Goal: Contribute content

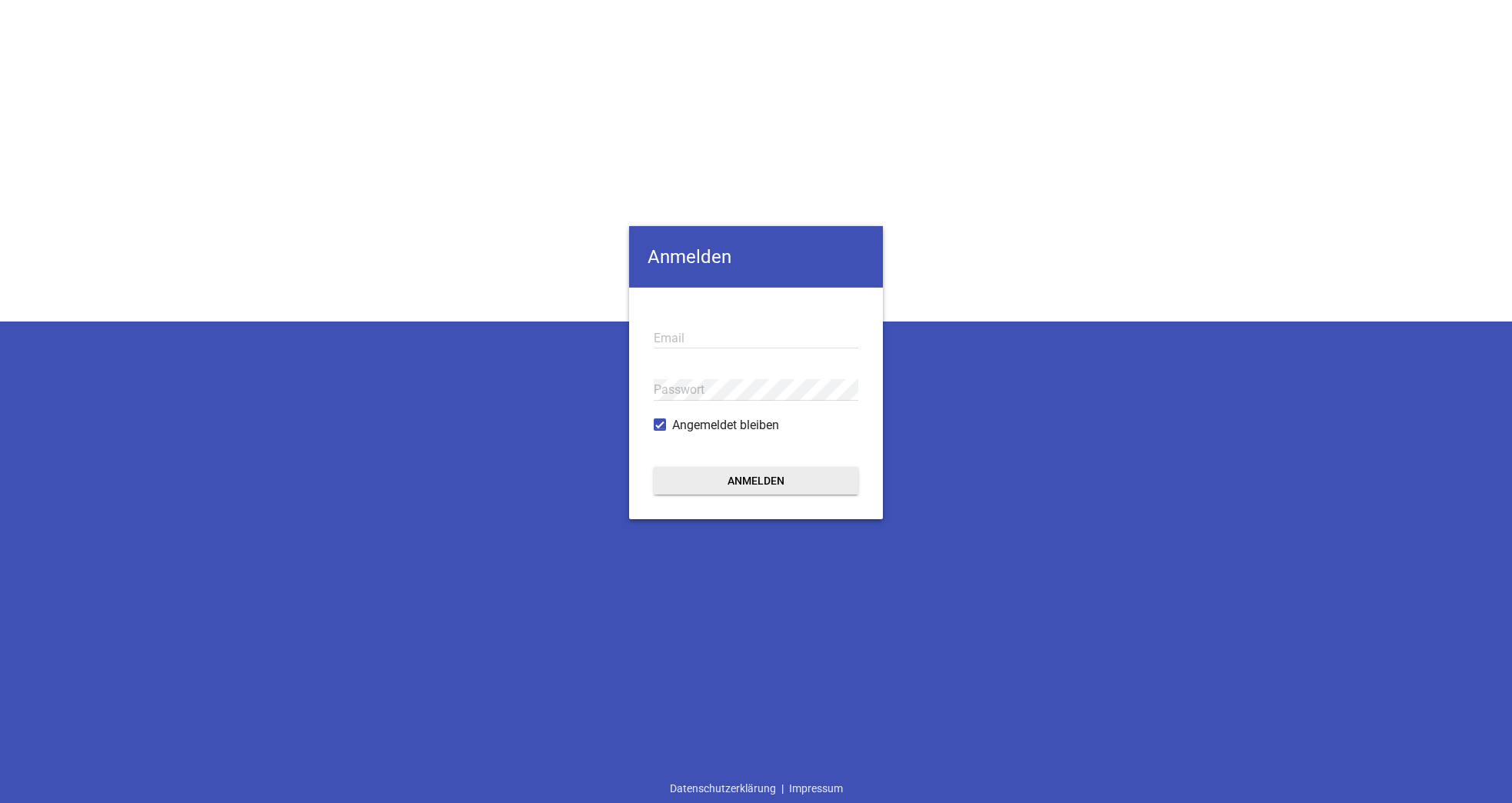
type input "[EMAIL_ADDRESS][DOMAIN_NAME]"
click at [794, 485] on button "Anmelden" at bounding box center [756, 479] width 205 height 28
click at [760, 480] on button "Anmelden" at bounding box center [756, 479] width 205 height 28
click at [1173, 312] on div "Anmelden [EMAIL_ADDRESS][DOMAIN_NAME] Email Passwort Angemeldet bleiben Anmelde…" at bounding box center [756, 401] width 1512 height 803
click at [752, 488] on button "Anmelden" at bounding box center [756, 479] width 205 height 28
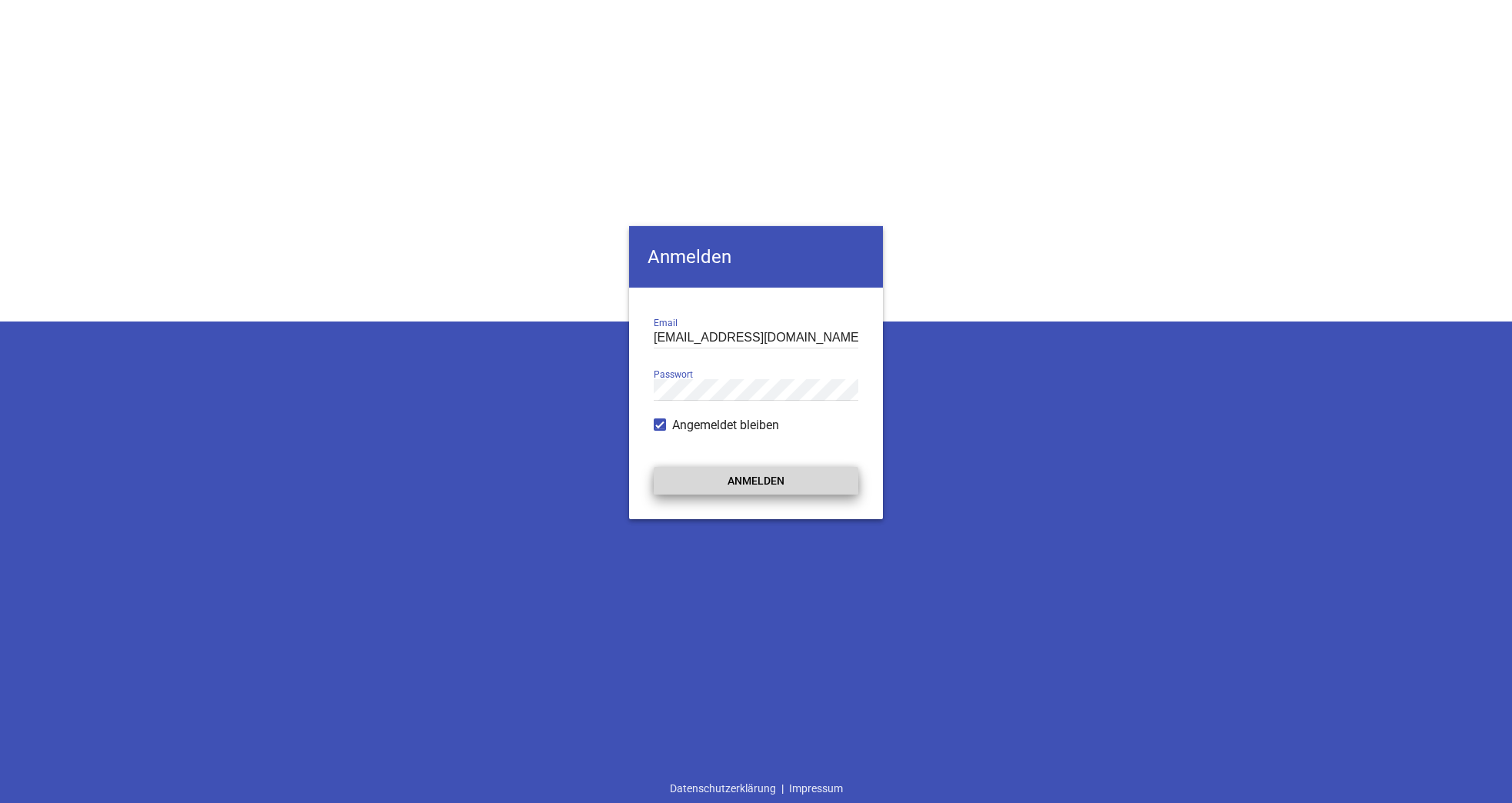
click at [753, 482] on button "Anmelden" at bounding box center [756, 479] width 205 height 28
click at [731, 344] on input "[EMAIL_ADDRESS][DOMAIN_NAME]" at bounding box center [756, 337] width 205 height 20
click at [764, 338] on input "[EMAIL_ADDRESS][DOMAIN_NAME]" at bounding box center [756, 337] width 205 height 20
click at [748, 481] on button "Anmelden" at bounding box center [756, 479] width 205 height 28
click at [767, 480] on button "Anmelden" at bounding box center [756, 479] width 205 height 28
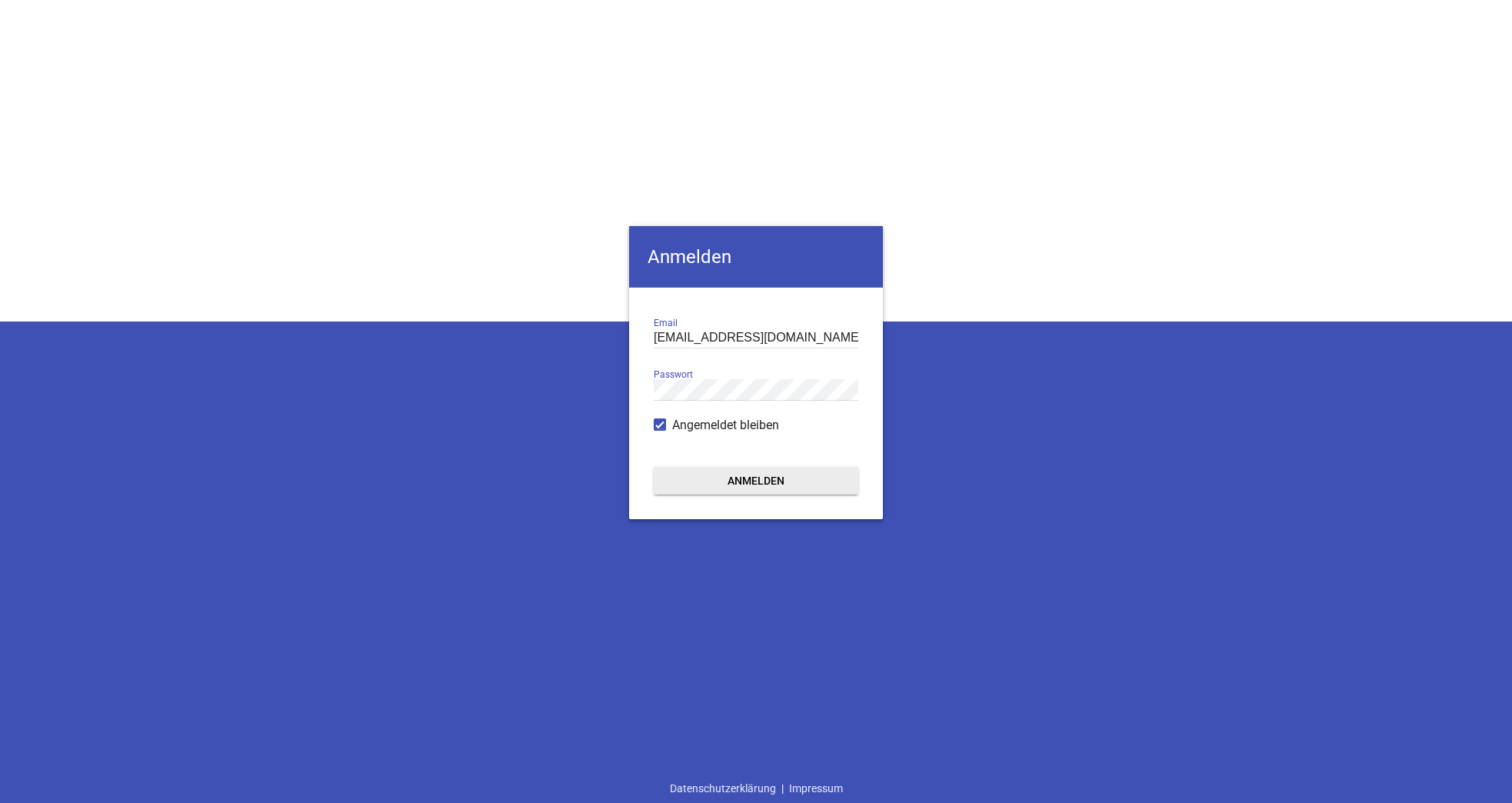
click at [758, 327] on input "[EMAIL_ADDRESS][DOMAIN_NAME]" at bounding box center [756, 337] width 205 height 20
click at [560, 106] on div "Anmelden [EMAIL_ADDRESS][DOMAIN_NAME] Email Passwort Angemeldet bleiben Anmelde…" at bounding box center [756, 401] width 1512 height 803
type input "[EMAIL_ADDRESS][DOMAIN_NAME]"
click at [760, 470] on button "Anmelden" at bounding box center [756, 479] width 205 height 28
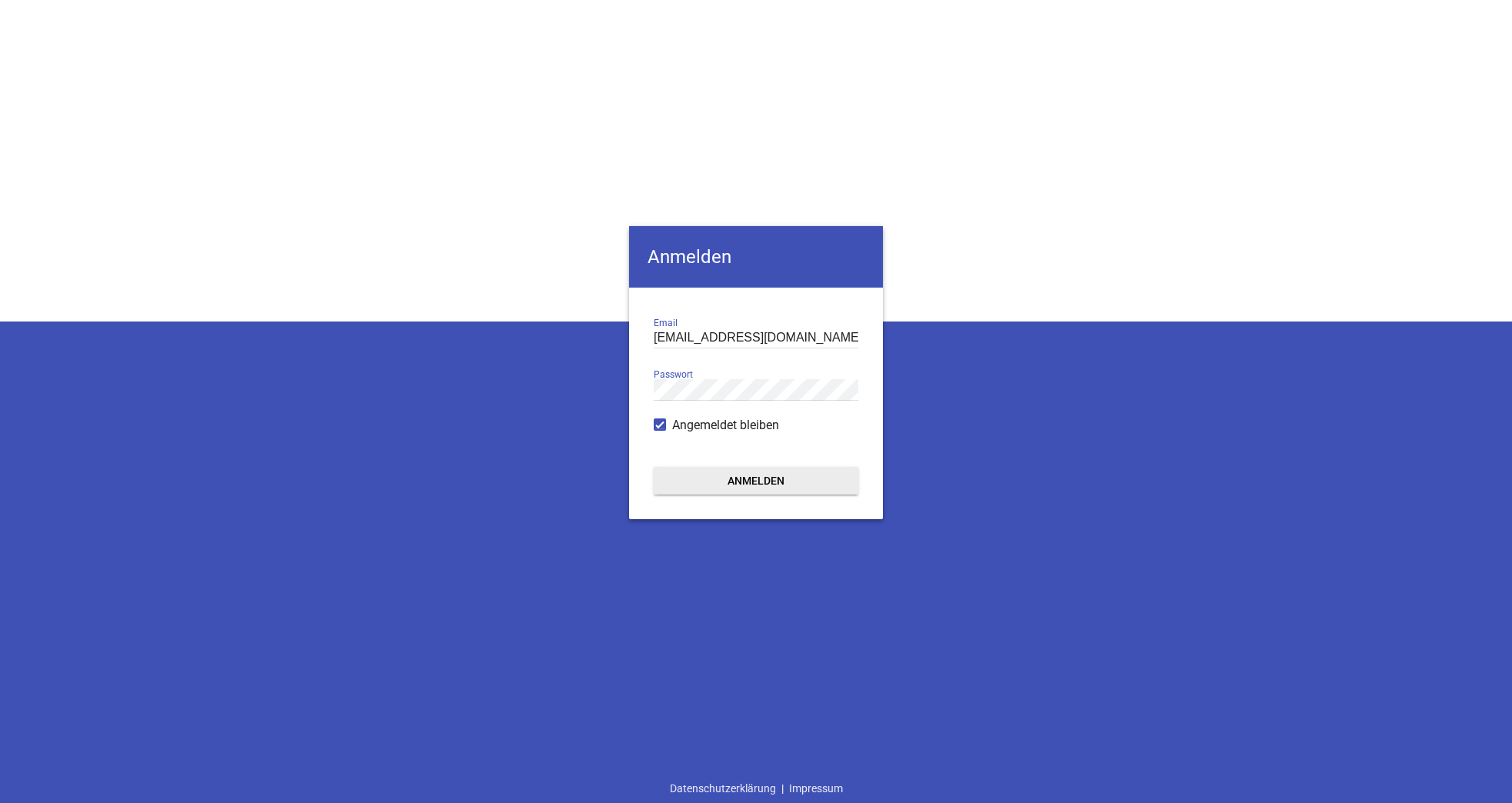
click at [800, 330] on input "[EMAIL_ADDRESS][DOMAIN_NAME]" at bounding box center [756, 337] width 205 height 20
click at [1123, 103] on div "Anmelden [EMAIL_ADDRESS][DOMAIN_NAME] Email Passwort Angemeldet bleiben Anmelde…" at bounding box center [756, 401] width 1512 height 803
type input "[EMAIL_ADDRESS][DOMAIN_NAME]"
click at [761, 341] on input "[EMAIL_ADDRESS][DOMAIN_NAME]" at bounding box center [756, 337] width 205 height 20
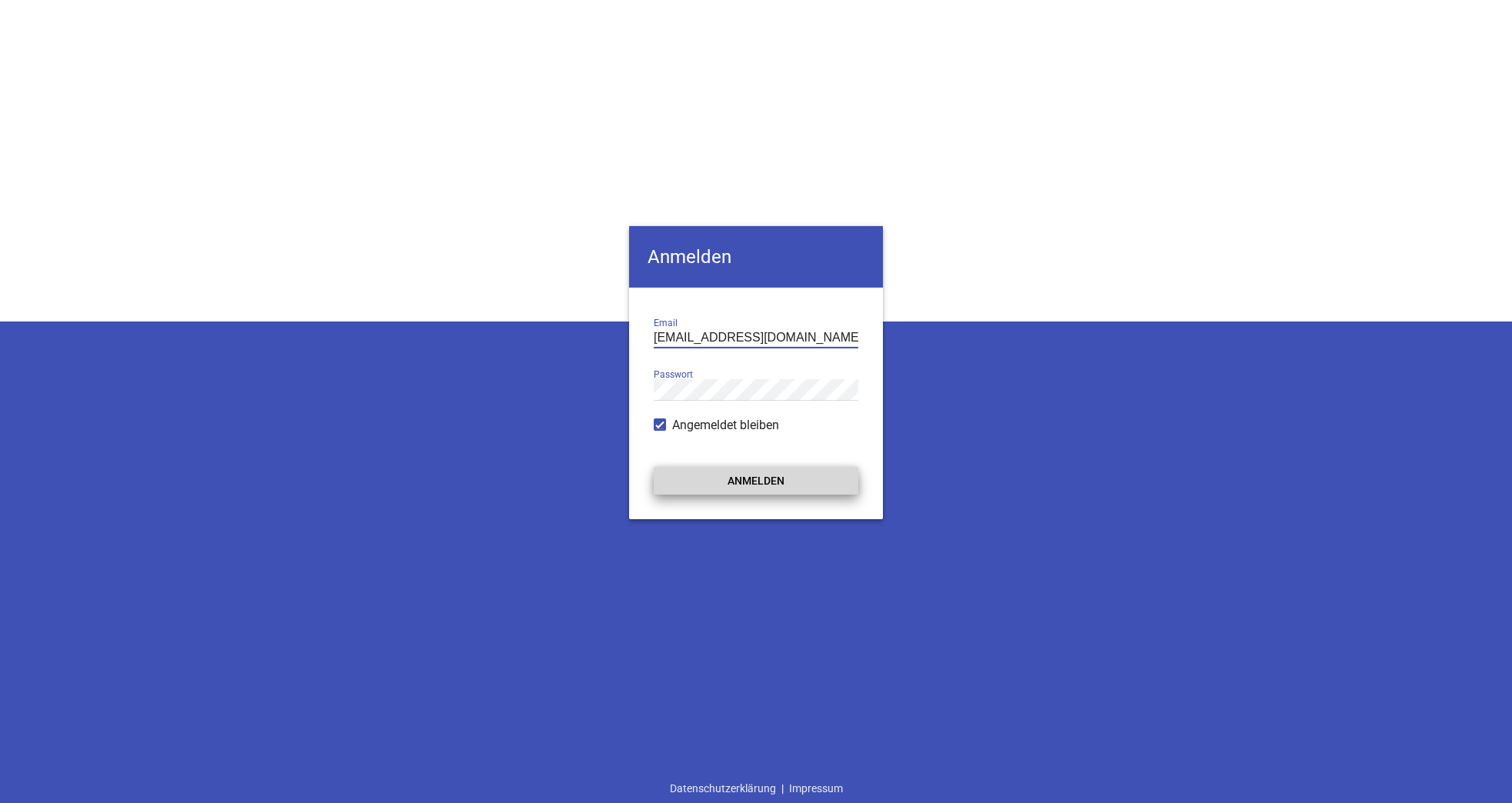
click at [792, 490] on button "Anmelden" at bounding box center [756, 479] width 205 height 28
click at [782, 340] on input "[EMAIL_ADDRESS][DOMAIN_NAME]" at bounding box center [756, 337] width 205 height 20
click at [489, 258] on div "Anmelden [EMAIL_ADDRESS][DOMAIN_NAME] Email Passwort Angemeldet bleiben Anmelde…" at bounding box center [756, 401] width 1512 height 803
click at [737, 345] on input "[EMAIL_ADDRESS][DOMAIN_NAME]" at bounding box center [756, 337] width 205 height 20
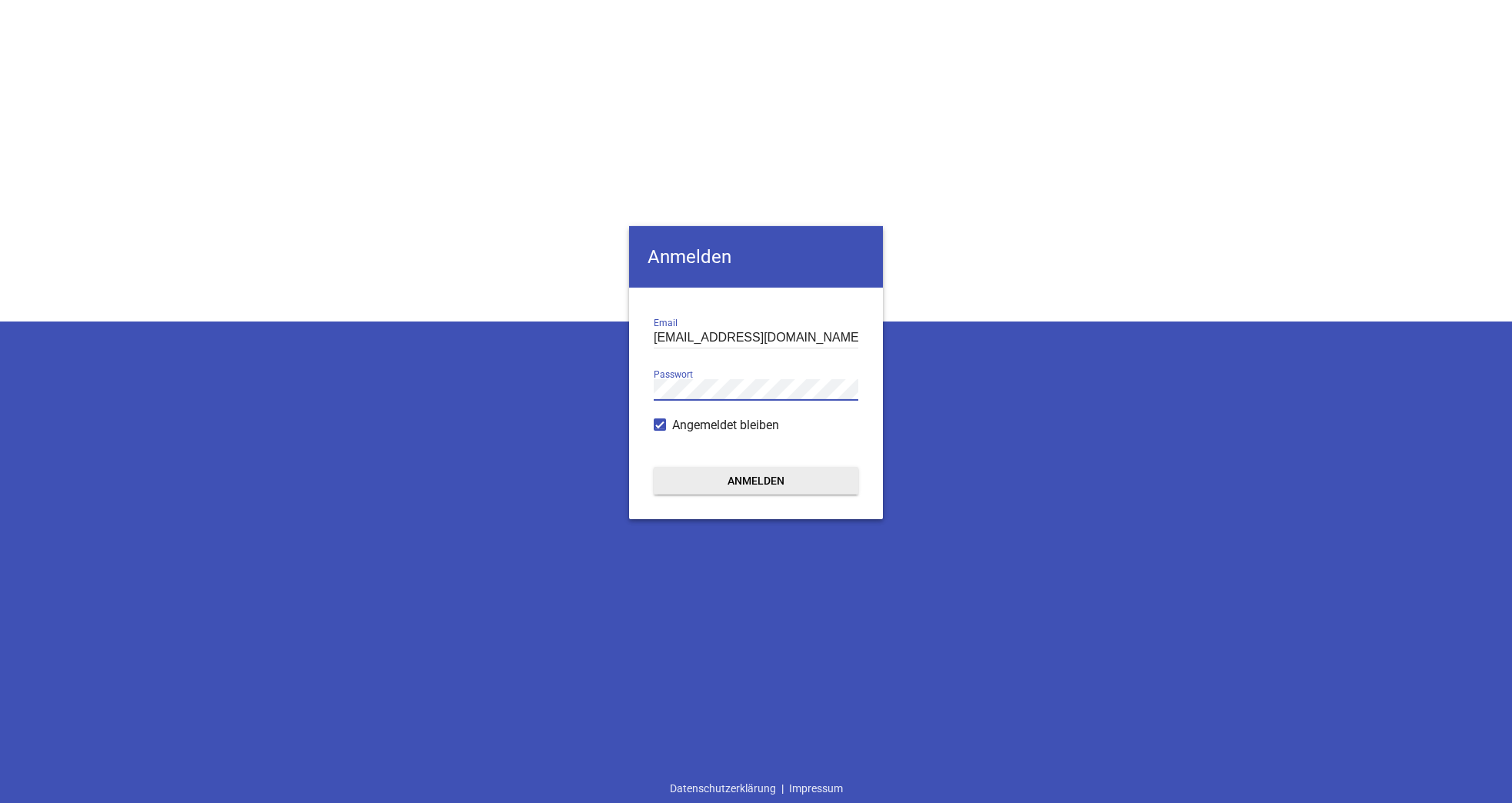
click at [604, 398] on div "Anmelden [EMAIL_ADDRESS][DOMAIN_NAME] Email Passwort Angemeldet bleiben Anmelde…" at bounding box center [756, 401] width 1512 height 803
click at [712, 478] on button "Anmelden" at bounding box center [756, 479] width 205 height 28
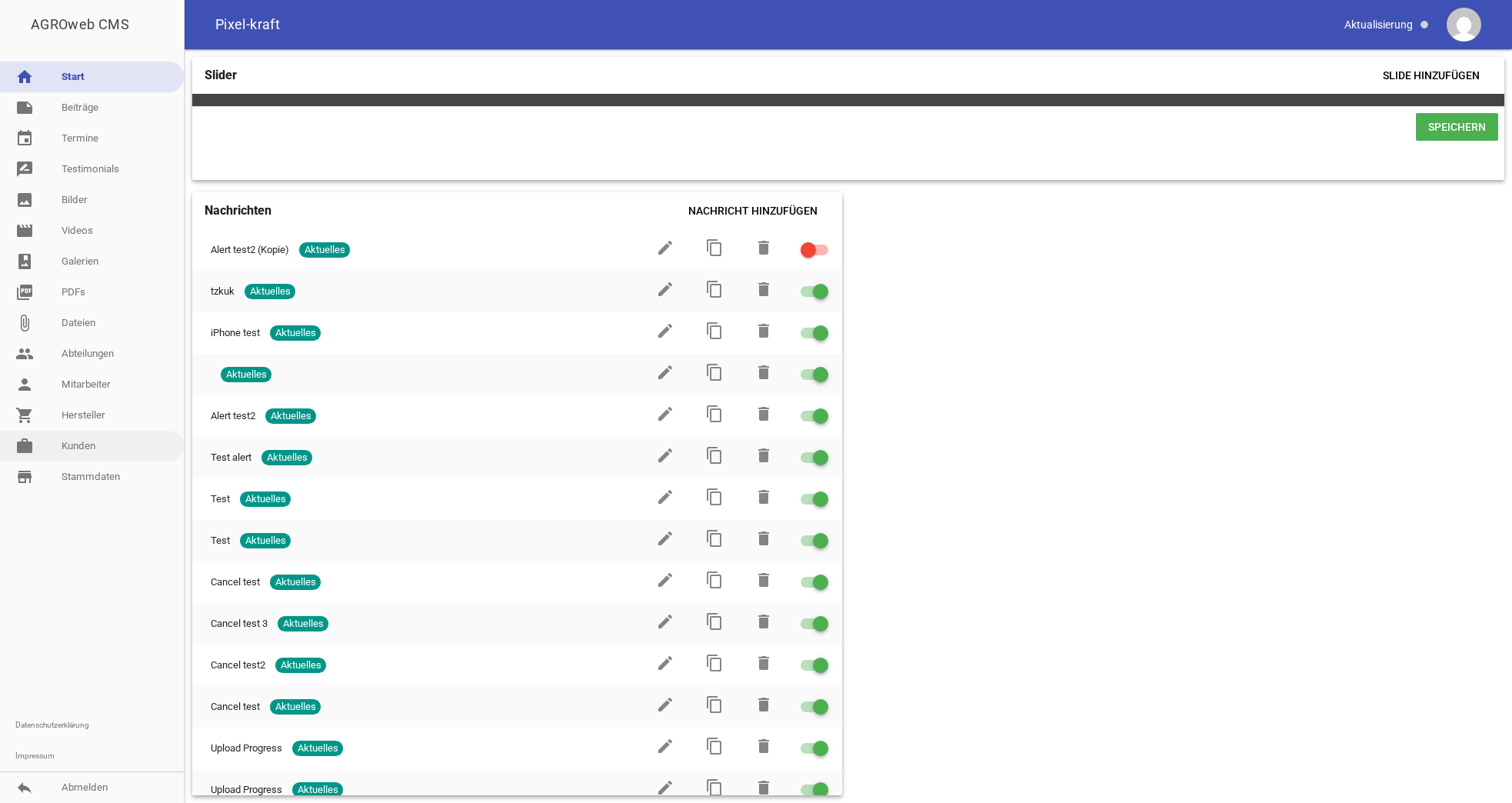
click at [88, 435] on link "work Kunden" at bounding box center [92, 446] width 184 height 31
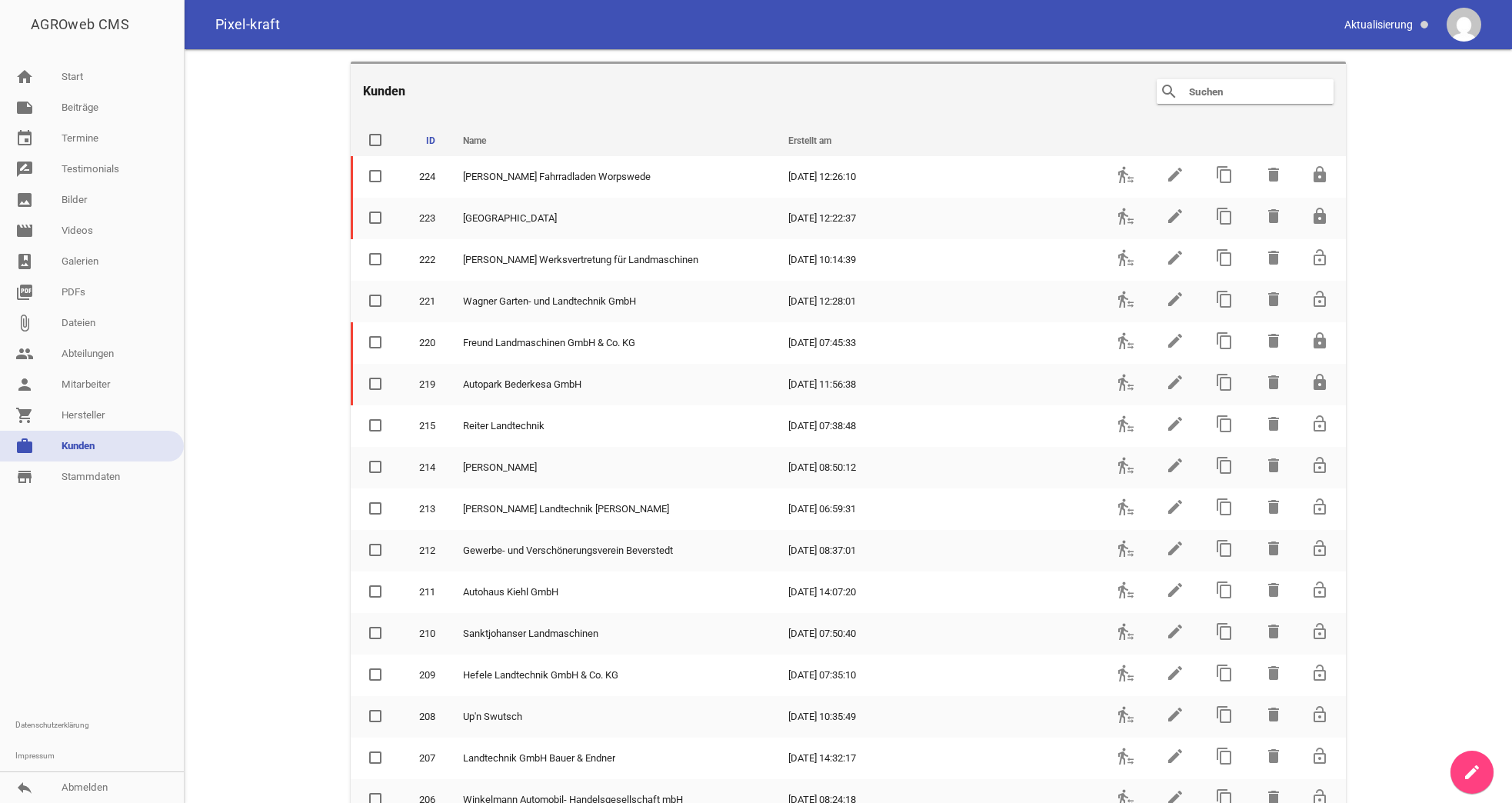
click at [1236, 83] on input "text" at bounding box center [1249, 92] width 123 height 19
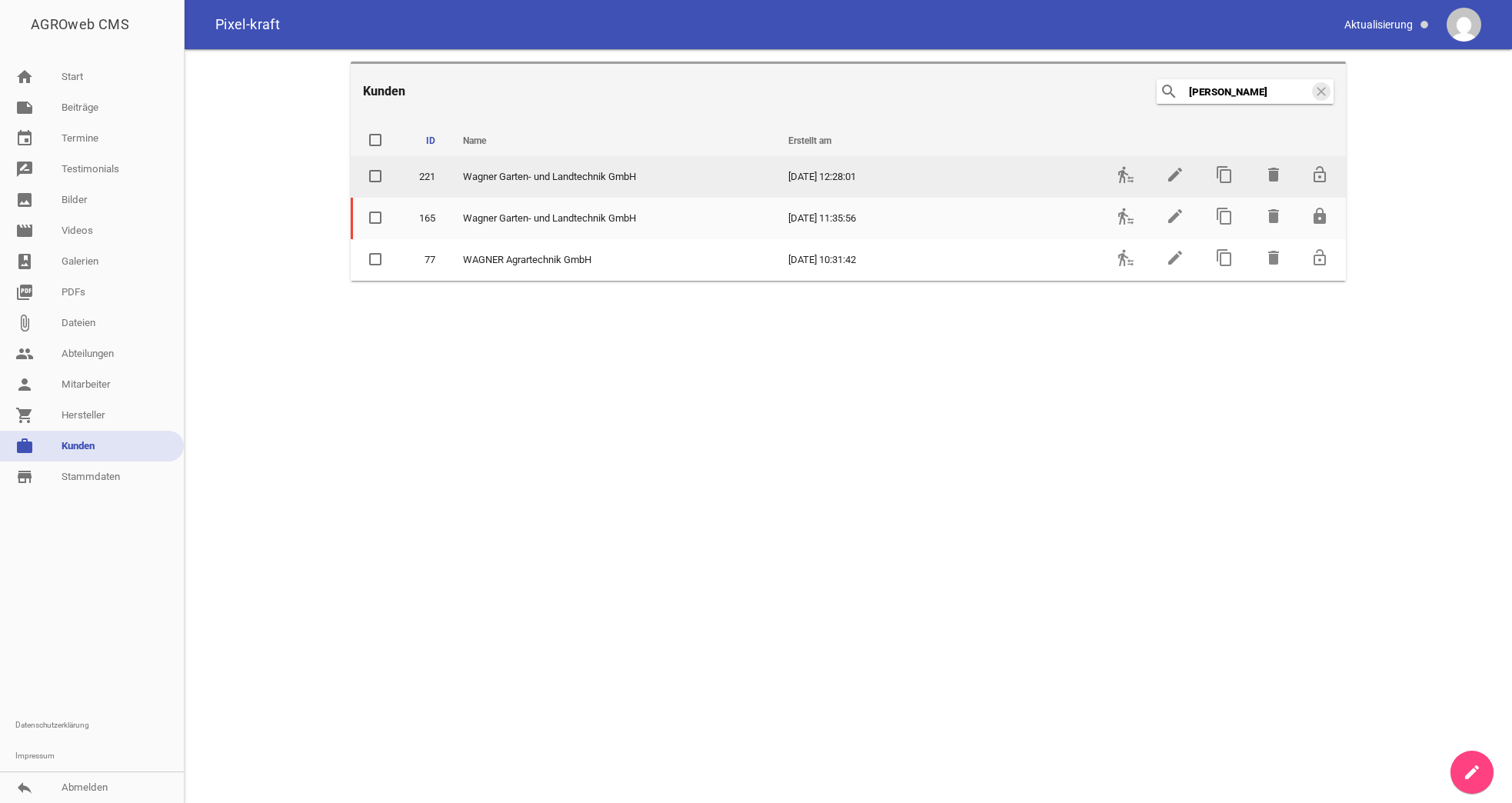
type input "wagner"
click at [559, 179] on span "Wagner Garten- und Landtechnik GmbH" at bounding box center [550, 176] width 173 height 15
click at [1174, 184] on link "edit" at bounding box center [1175, 180] width 19 height 12
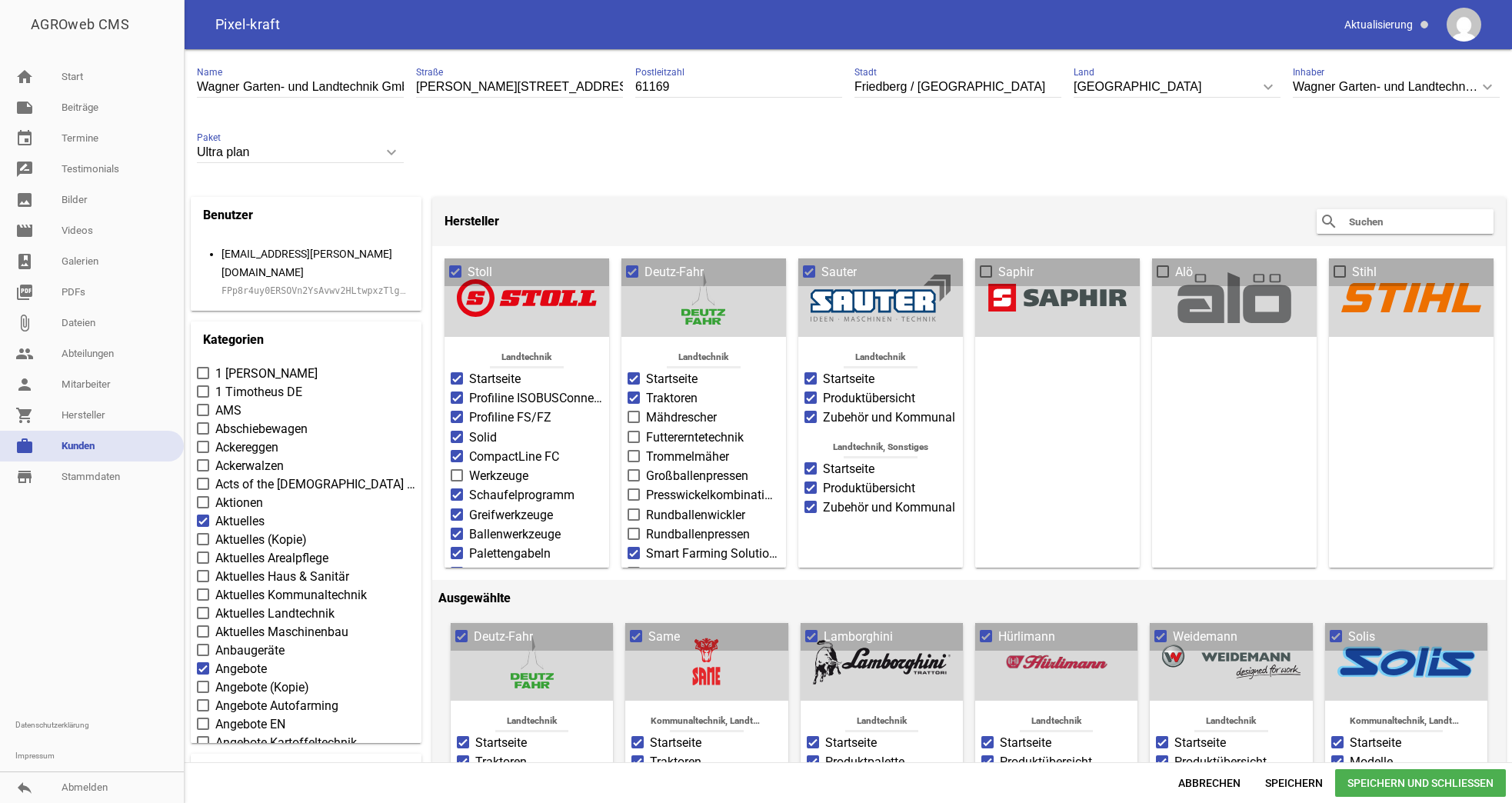
click at [94, 454] on link "work Kunden" at bounding box center [92, 446] width 184 height 31
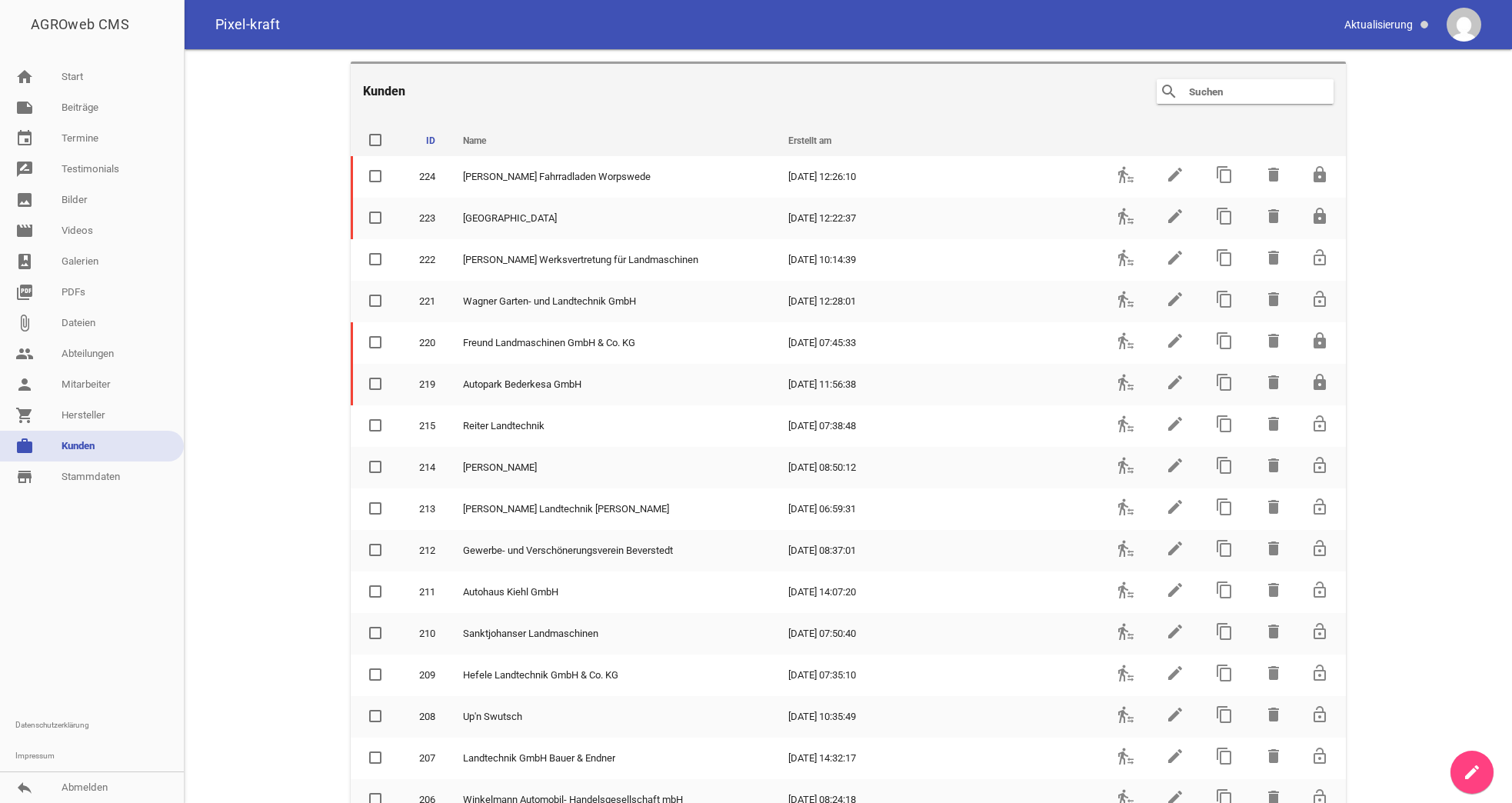
click at [1203, 93] on input "text" at bounding box center [1249, 92] width 123 height 19
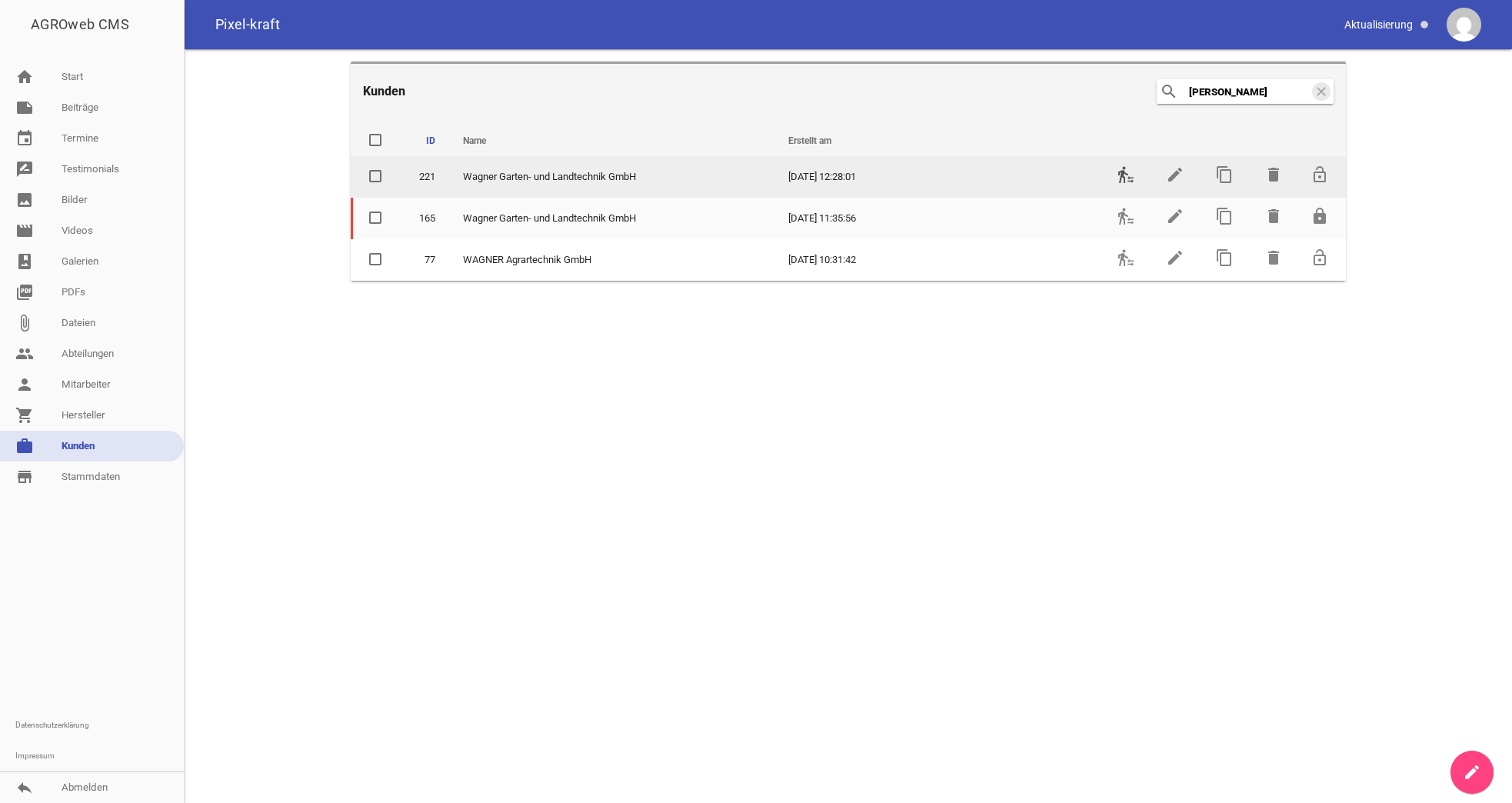
type input "wagner"
click at [1123, 173] on icon "transfer_within_a_station" at bounding box center [1126, 174] width 19 height 19
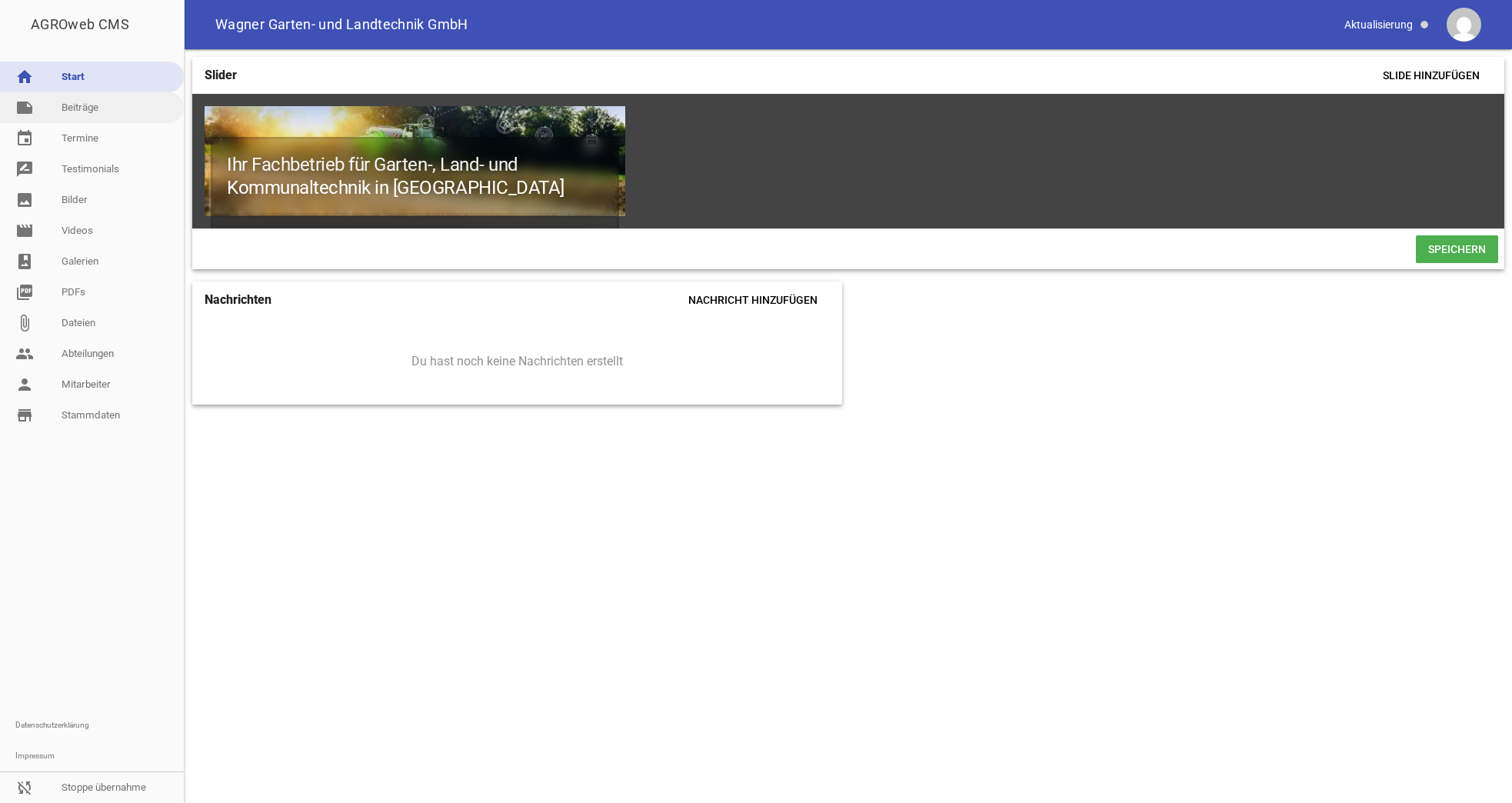
click at [88, 116] on link "note Beiträge" at bounding box center [92, 108] width 184 height 31
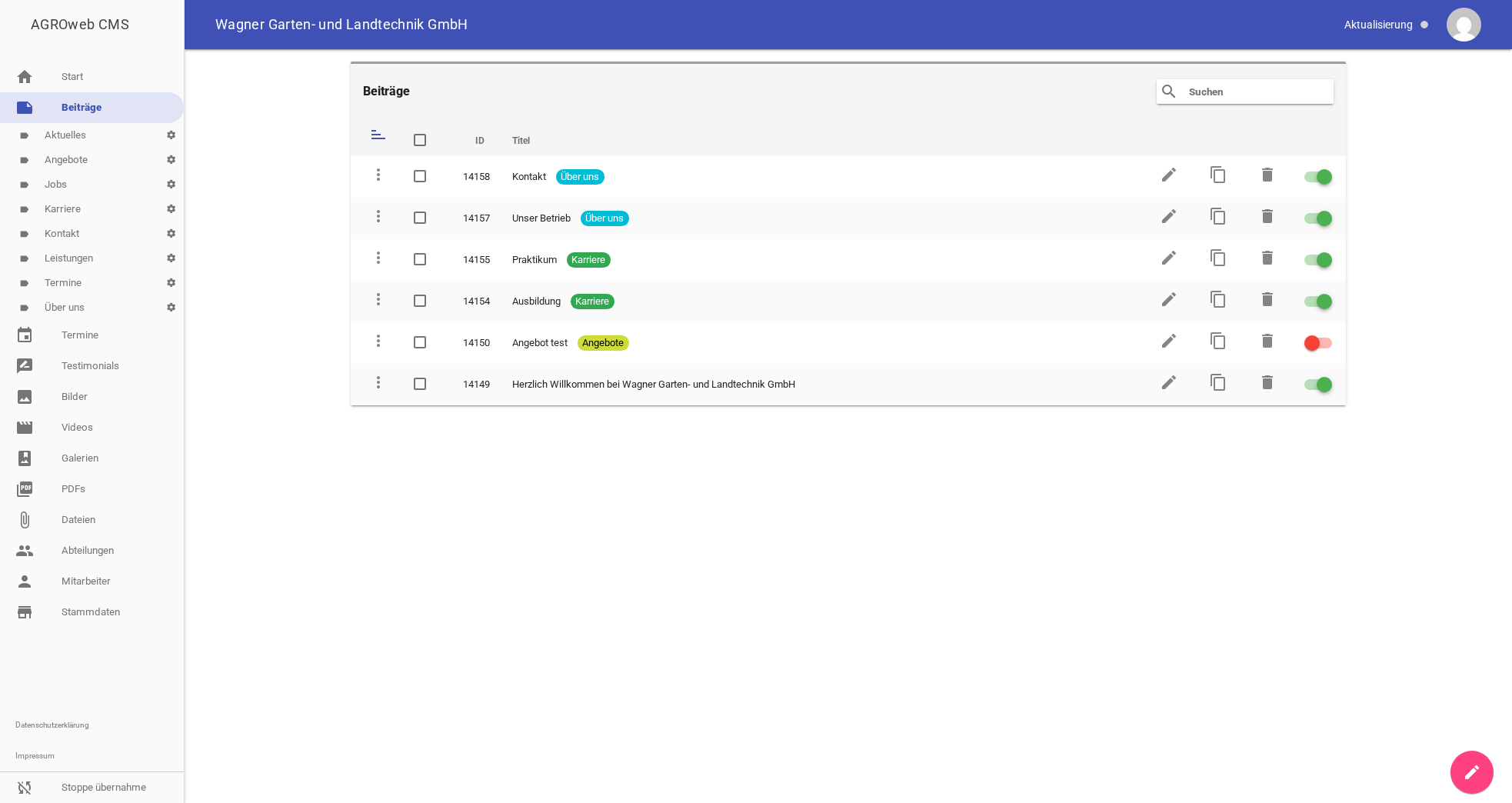
click at [82, 287] on link "label Termine settings" at bounding box center [92, 283] width 184 height 25
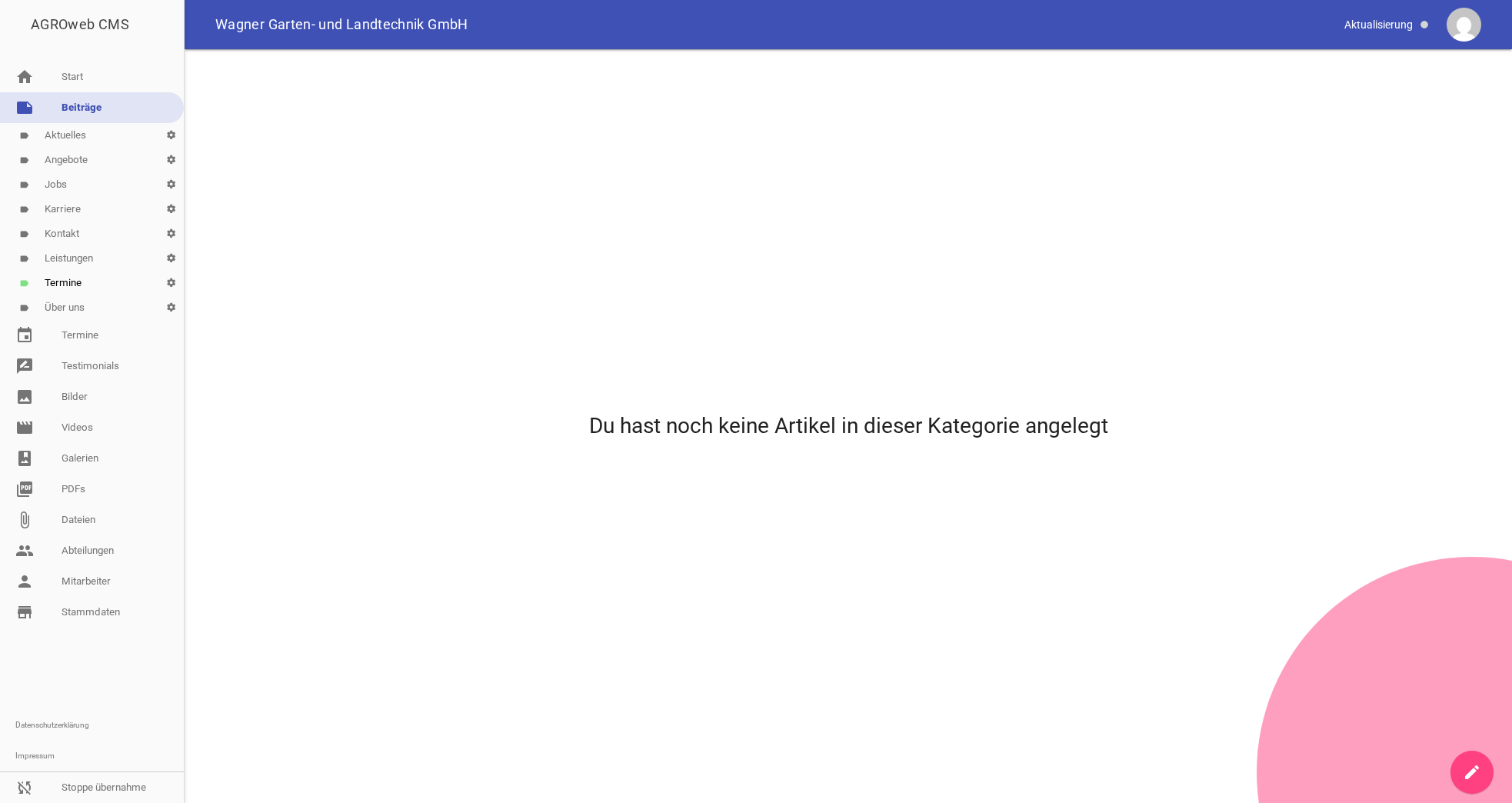
click at [82, 259] on link "label Leistungen settings" at bounding box center [92, 259] width 184 height 25
click at [1463, 768] on icon "create" at bounding box center [1472, 772] width 19 height 19
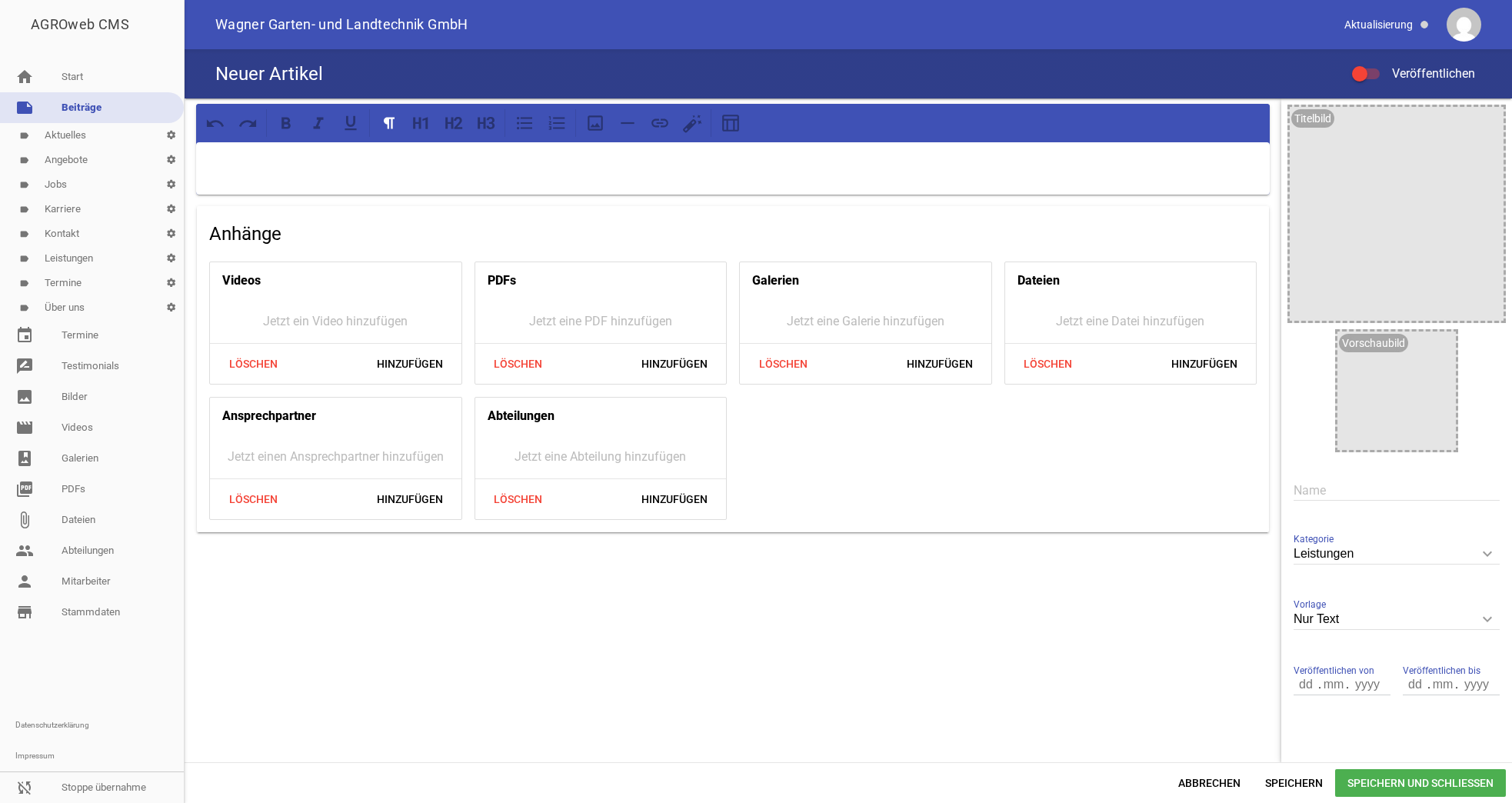
click at [307, 181] on div at bounding box center [733, 168] width 1074 height 52
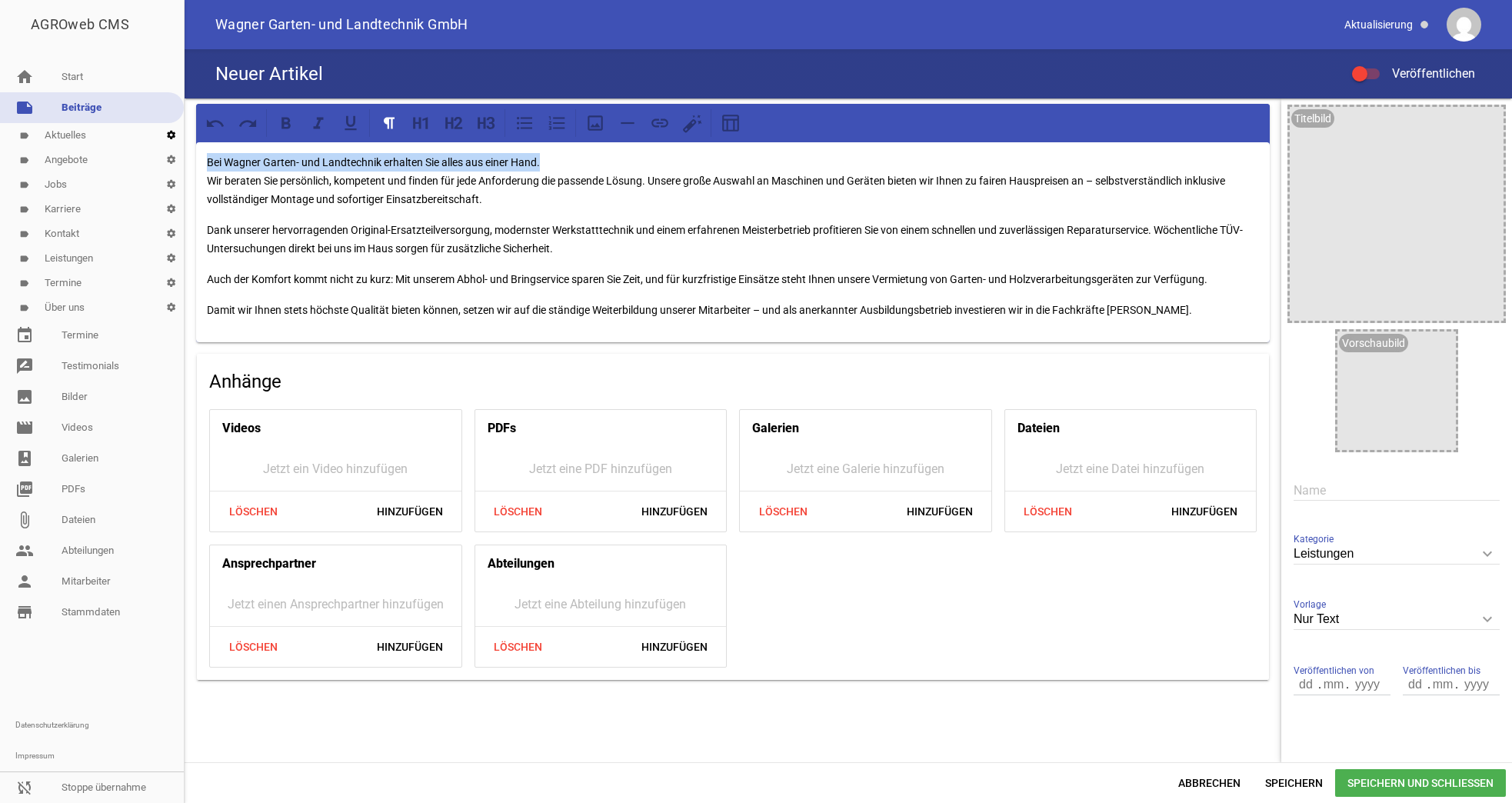
drag, startPoint x: 559, startPoint y: 155, endPoint x: 168, endPoint y: 137, distance: 391.4
click at [168, 137] on div "AGROweb CMS home Start note Beiträge label Aktuelles settings label Angebote se…" at bounding box center [756, 401] width 1512 height 803
click at [423, 116] on icon at bounding box center [422, 123] width 20 height 20
click at [590, 160] on p "Bei Wagner Garten- und Landtechnik erhalten Sie alles aus einer Hand. Wir berat…" at bounding box center [733, 181] width 1052 height 55
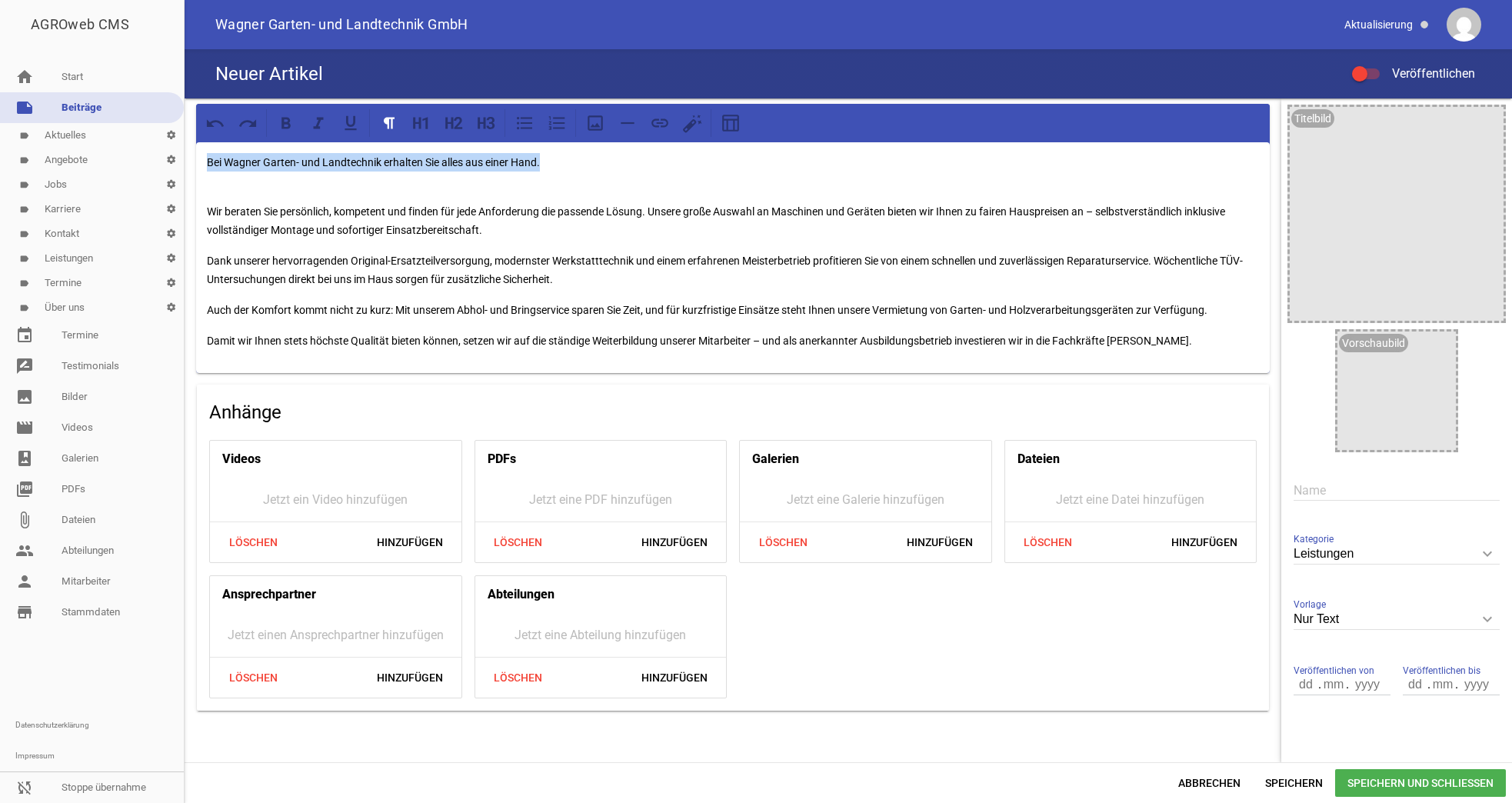
drag, startPoint x: 559, startPoint y: 170, endPoint x: 149, endPoint y: 123, distance: 412.7
click at [149, 123] on div "AGROweb CMS home Start note Beiträge label Aktuelles settings label Angebote se…" at bounding box center [756, 401] width 1512 height 803
click at [446, 121] on icon at bounding box center [449, 122] width 8 height 12
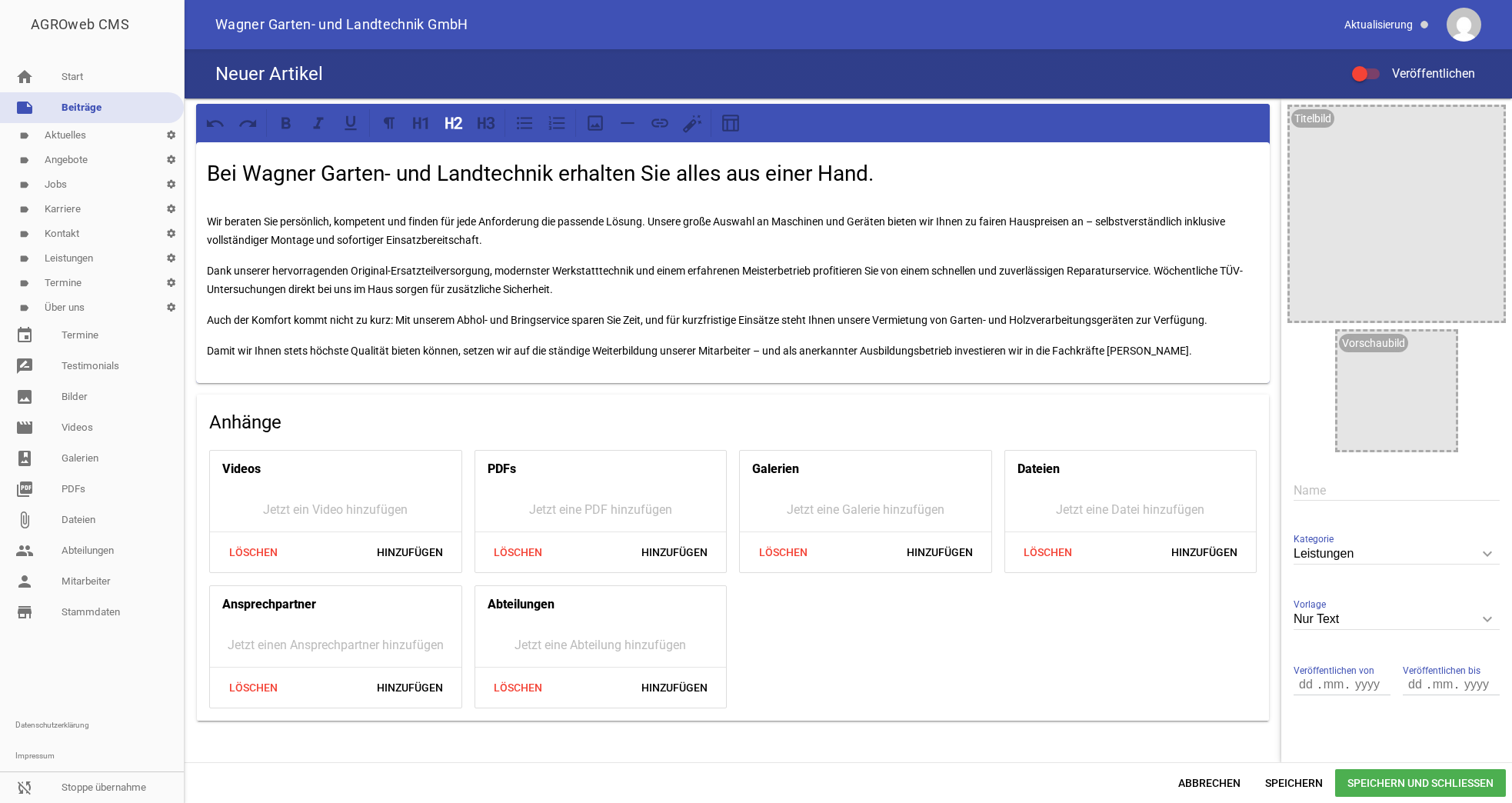
click at [450, 237] on p "Wir beraten Sie persönlich, kompetent und finden für jede Anforderung die passe…" at bounding box center [733, 221] width 1052 height 55
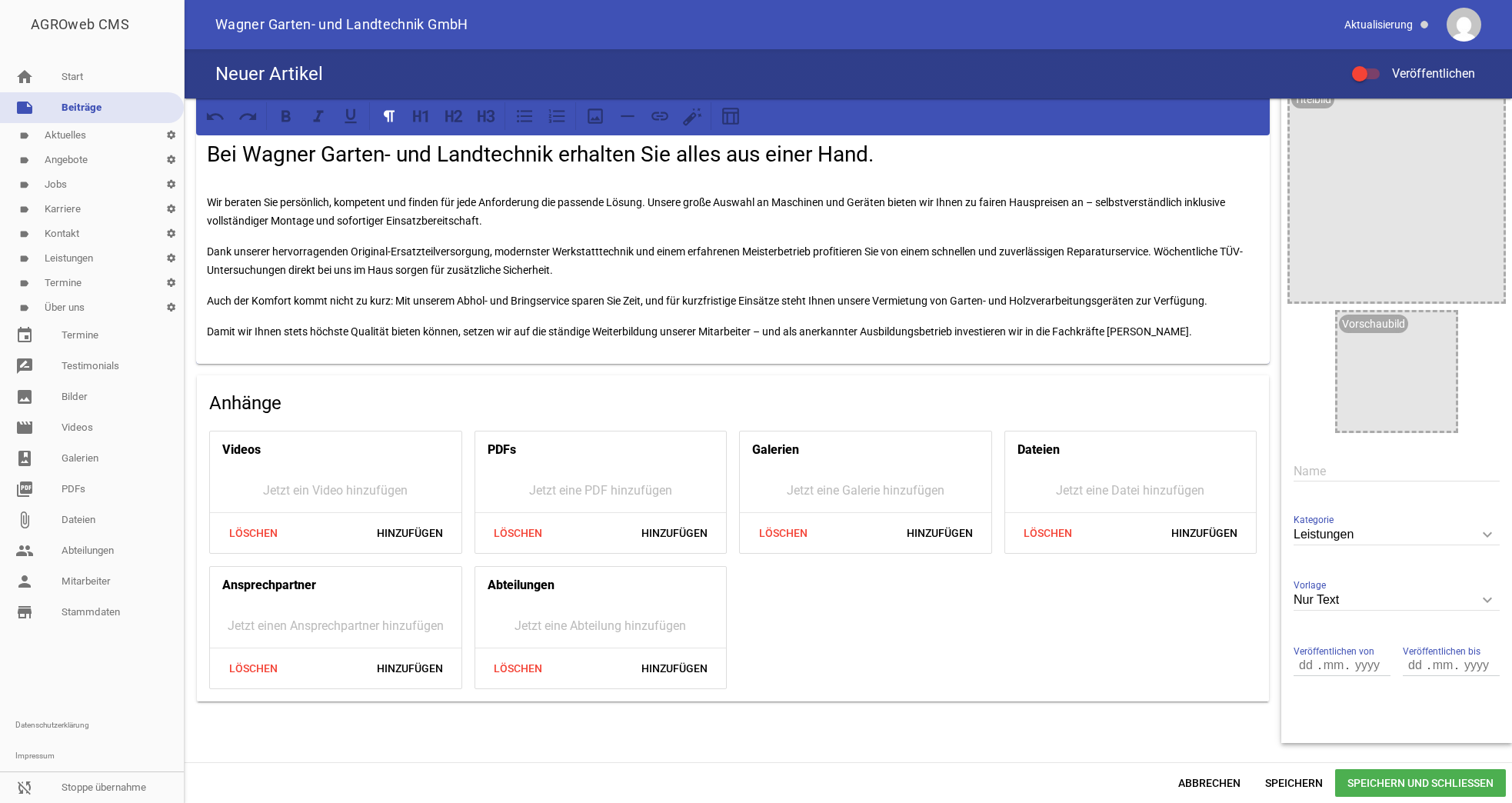
scroll to position [30, 0]
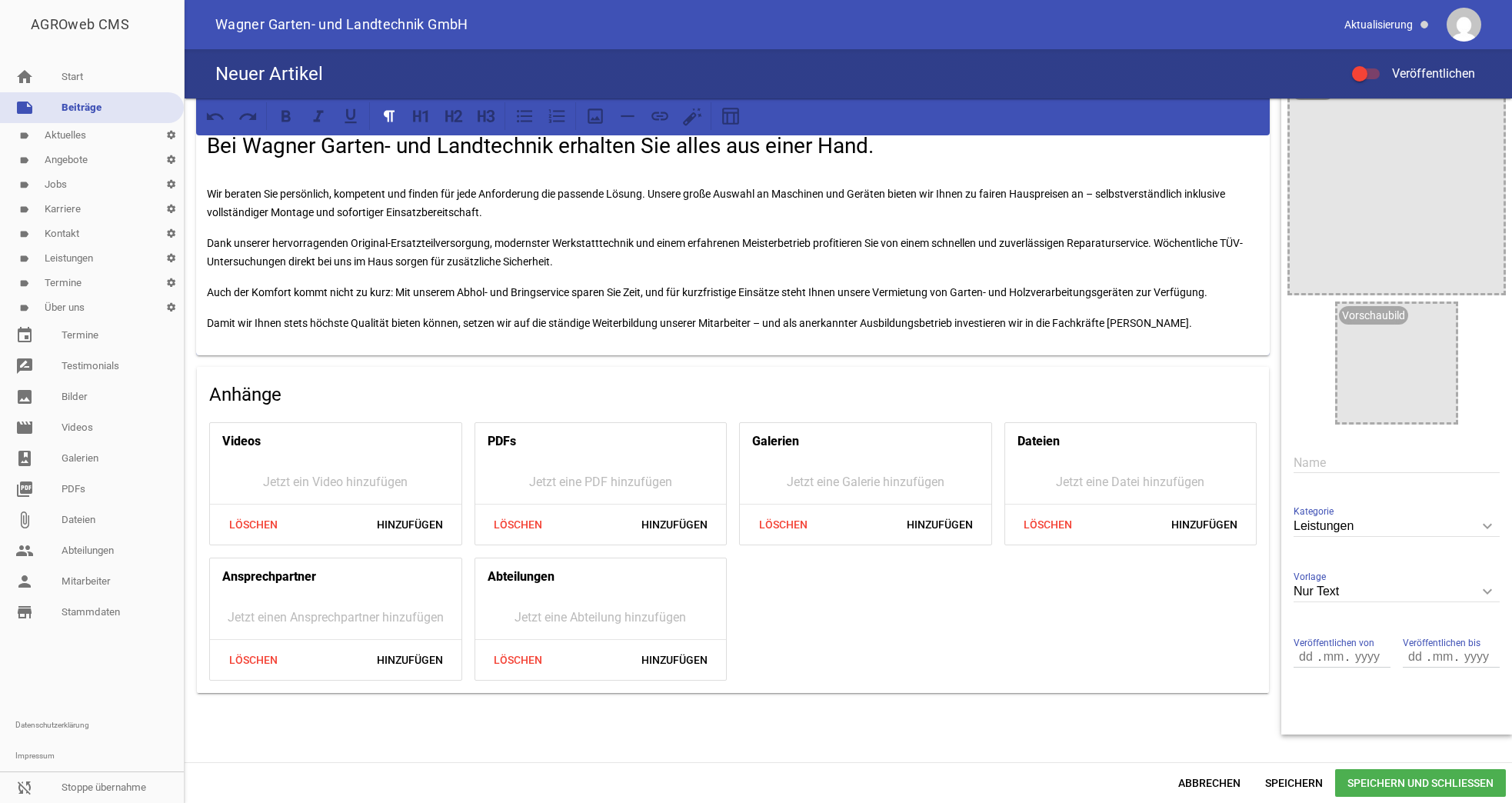
click at [1234, 327] on p "Damit wir Ihnen stets höchste Qualität bieten können, setzen wir auf die ständi…" at bounding box center [733, 323] width 1052 height 19
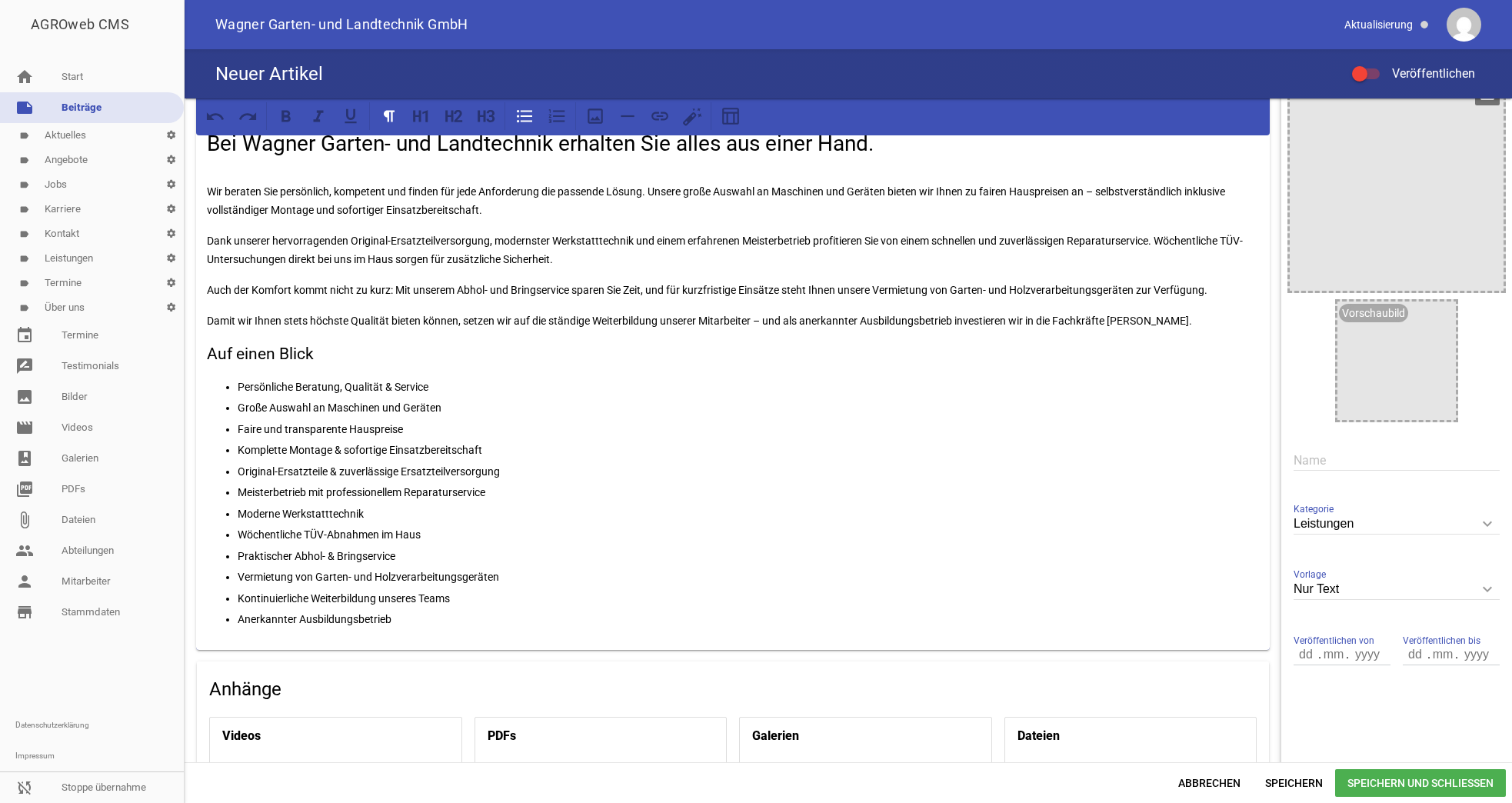
click at [1329, 191] on div at bounding box center [1396, 183] width 213 height 213
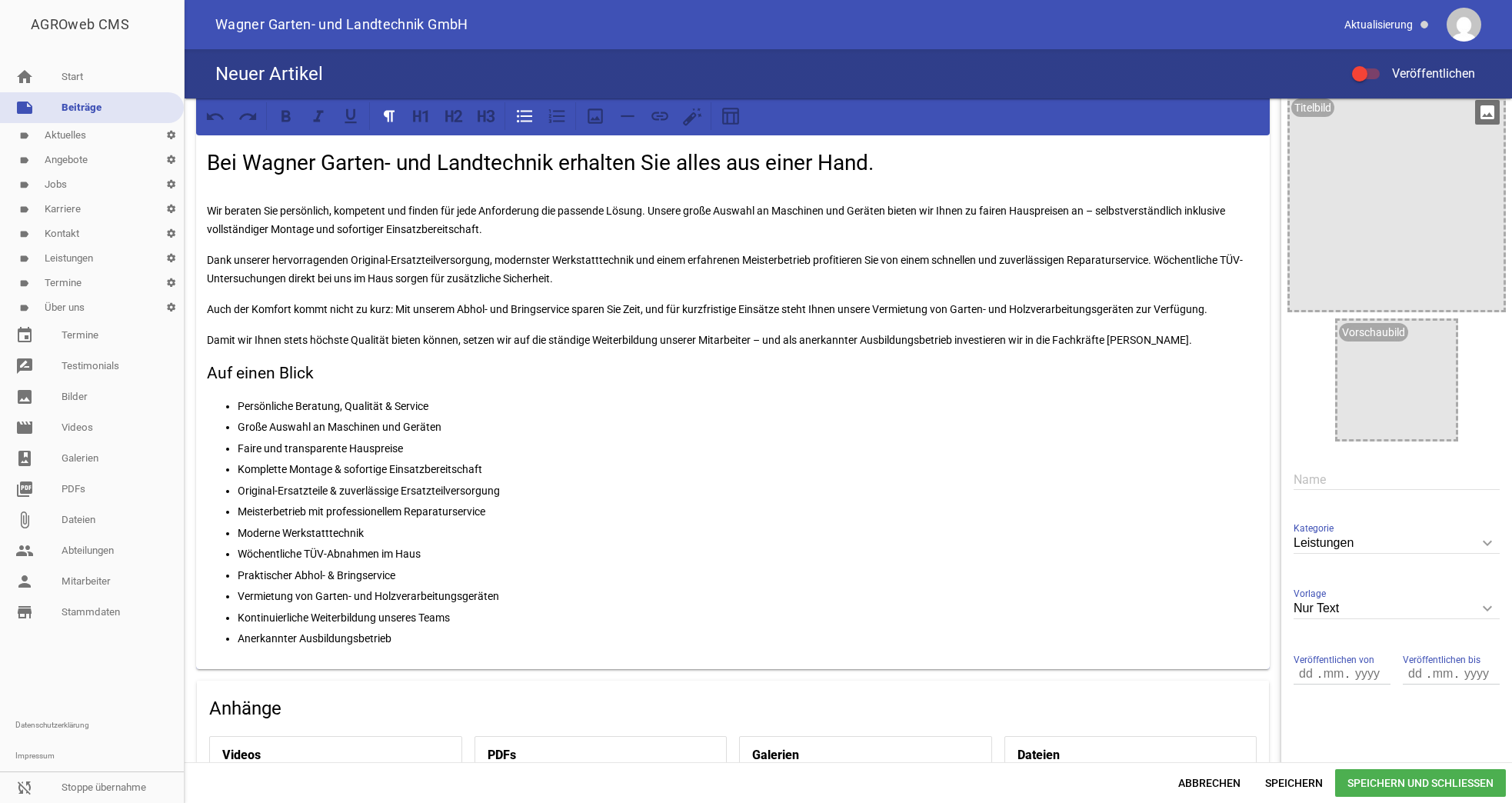
scroll to position [0, 0]
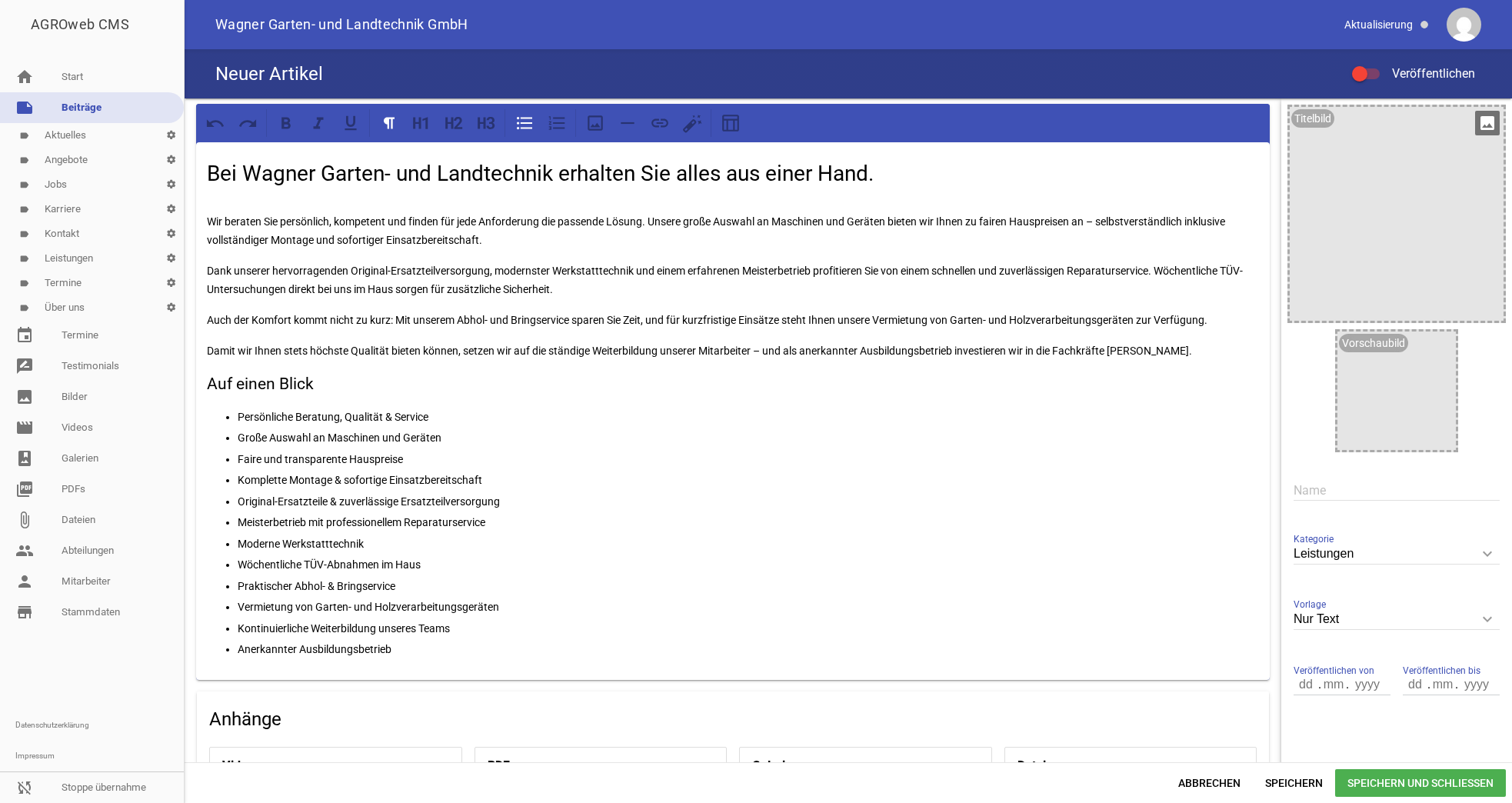
click at [1485, 123] on icon "image" at bounding box center [1488, 124] width 25 height 25
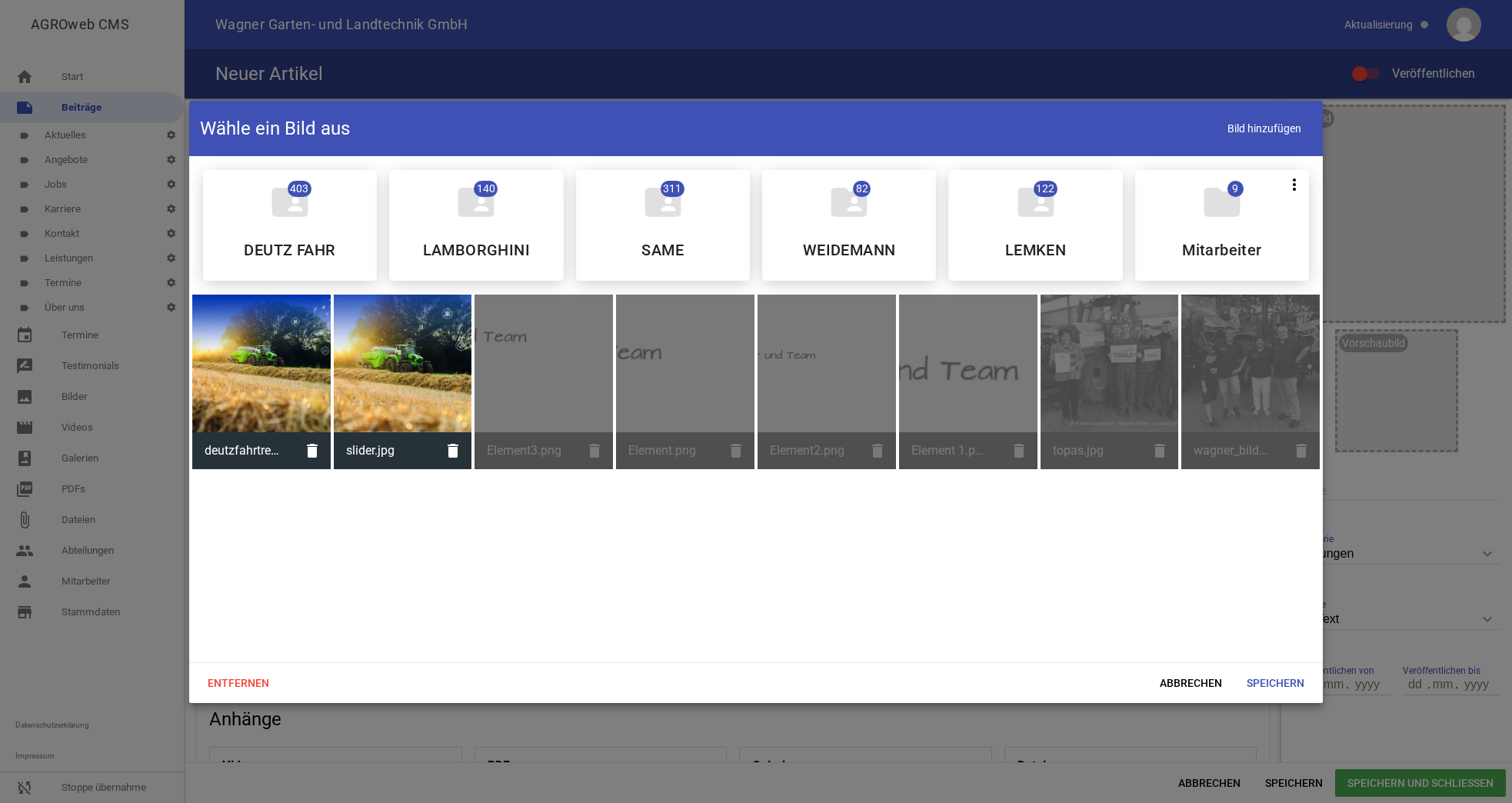
click at [1402, 233] on div at bounding box center [756, 401] width 1512 height 803
click at [262, 387] on div at bounding box center [261, 364] width 139 height 139
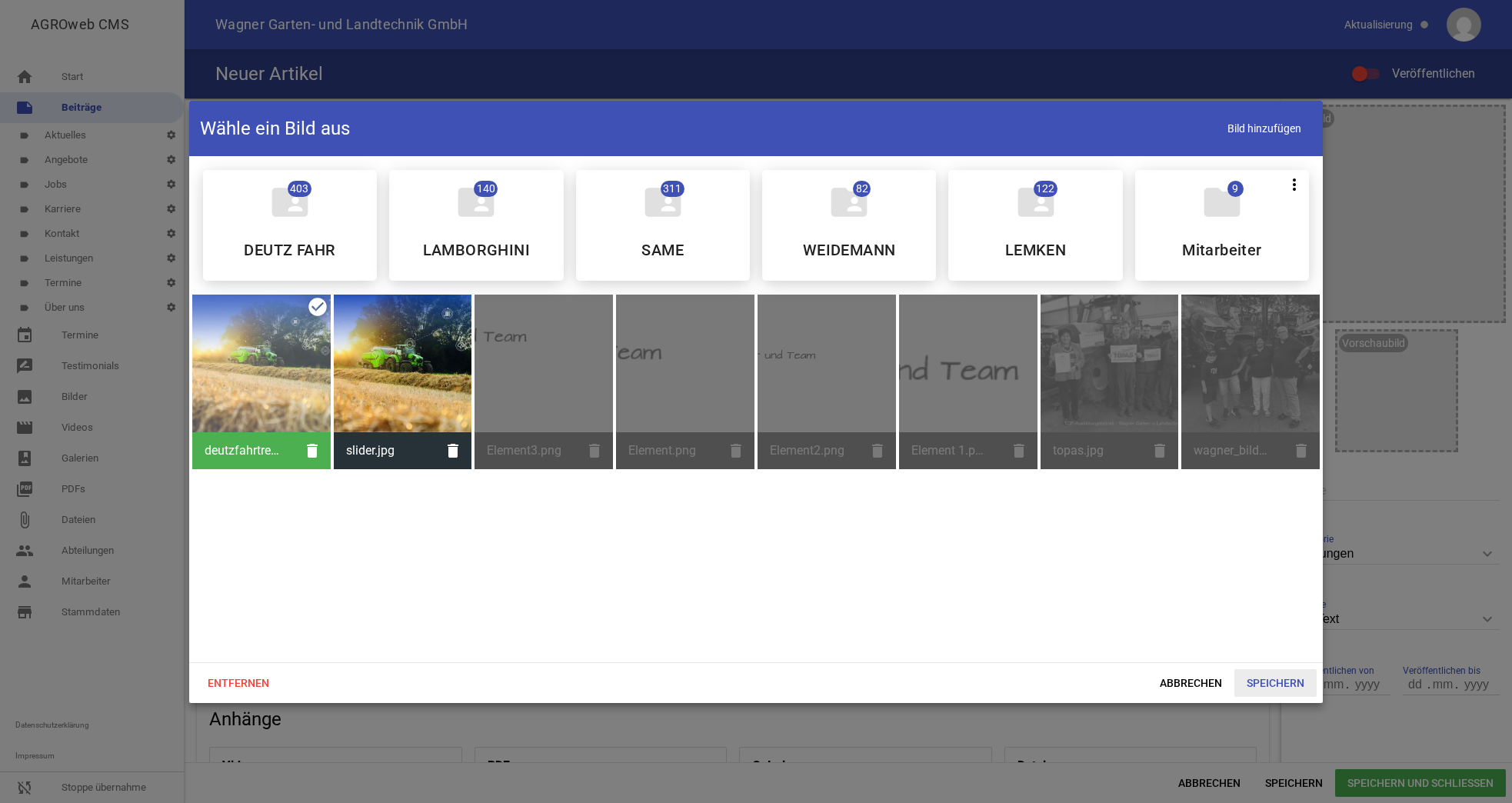
click at [1271, 684] on span "Speichern" at bounding box center [1275, 682] width 83 height 28
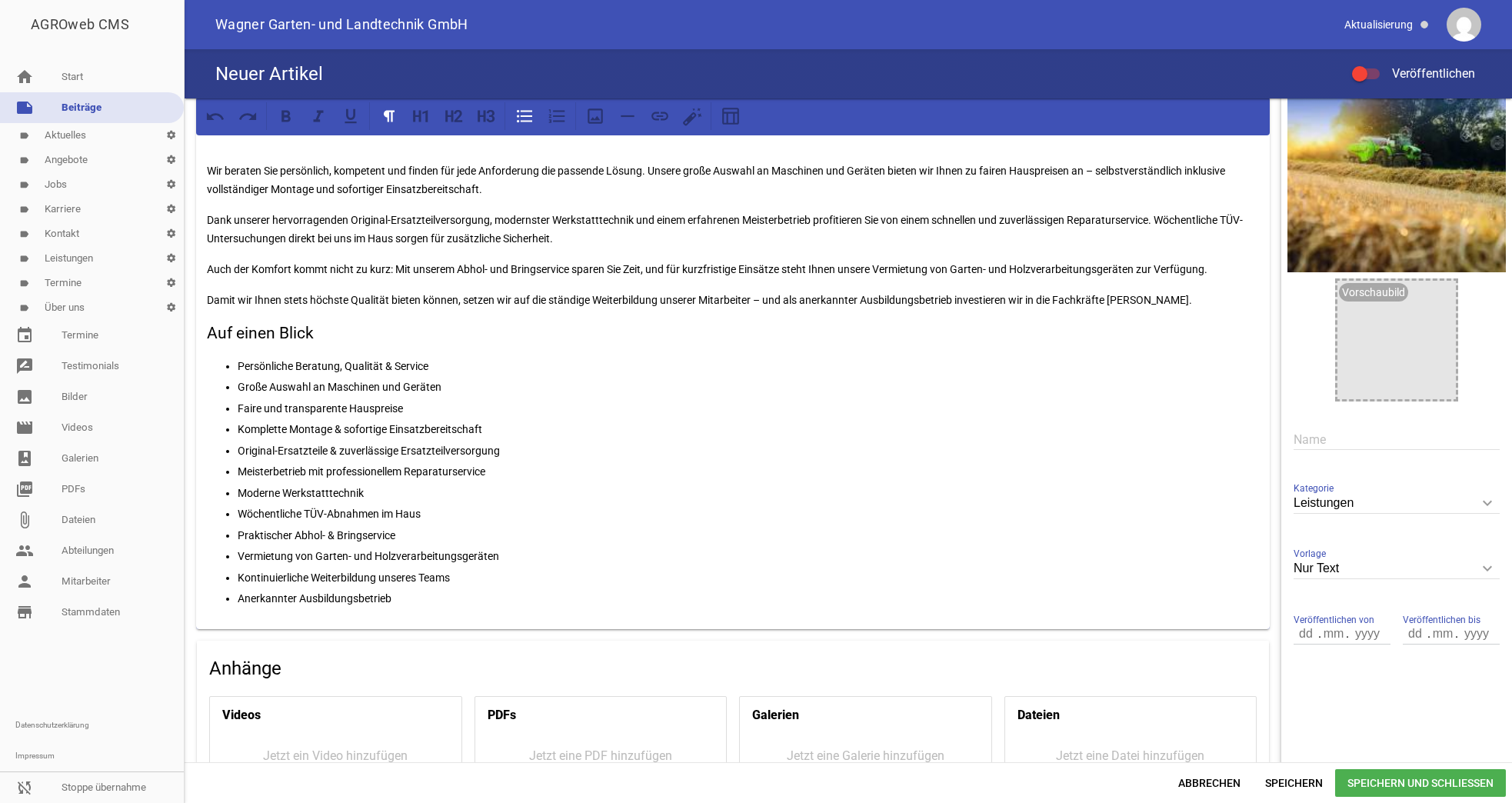
scroll to position [76, 0]
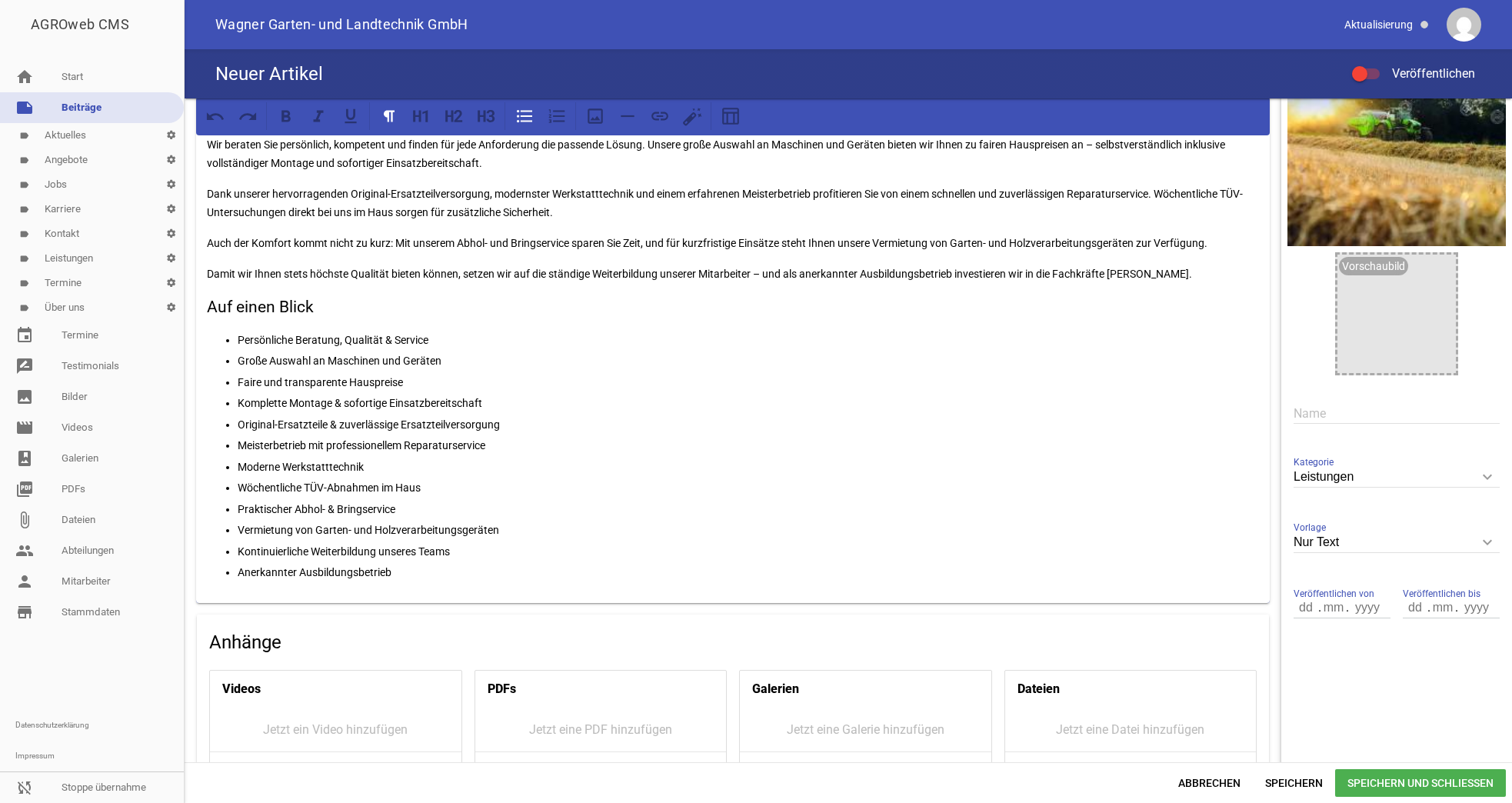
click at [1375, 774] on span "Speichern und Schließen" at bounding box center [1420, 783] width 171 height 28
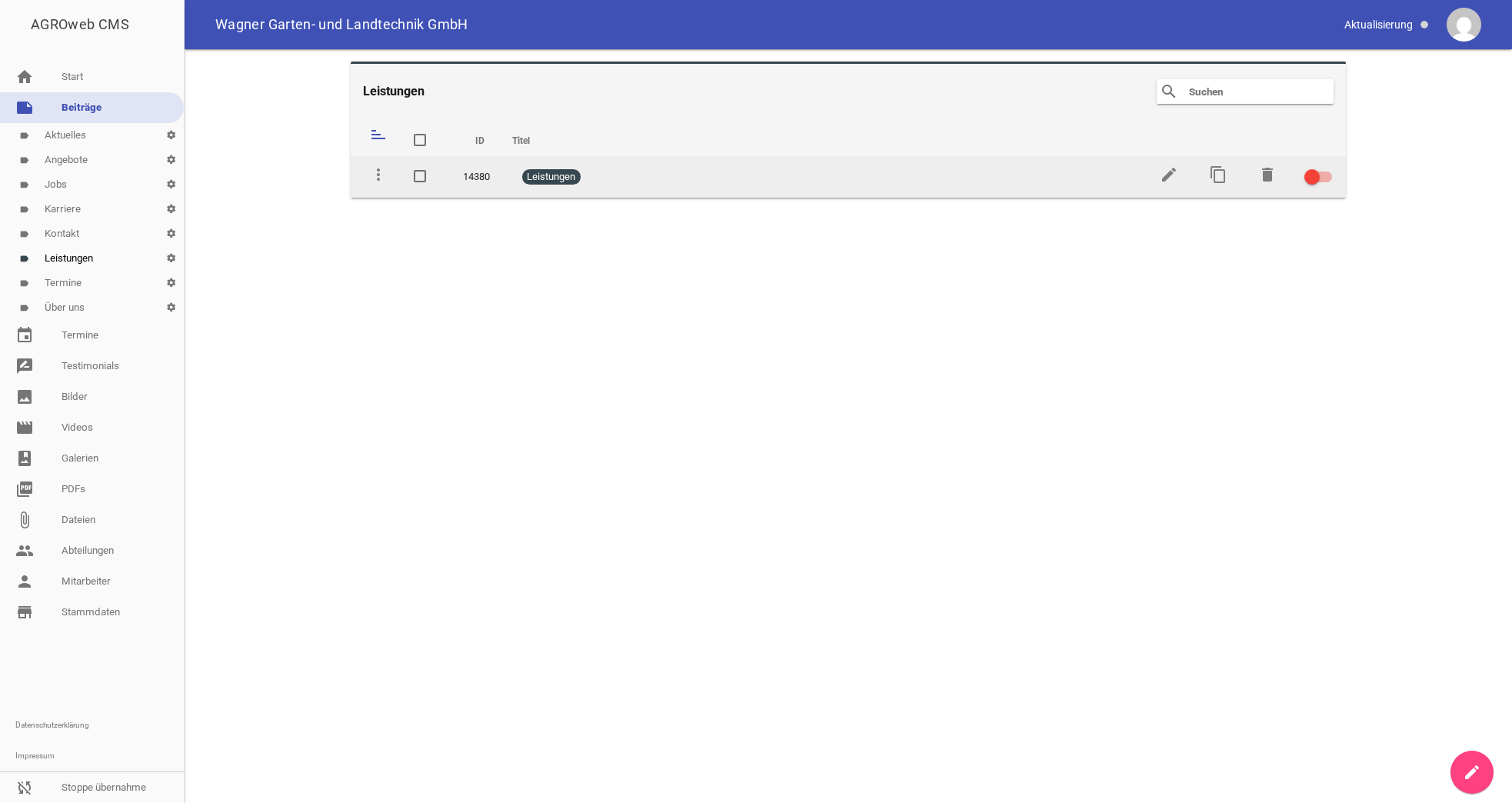
click at [1307, 173] on div at bounding box center [1312, 176] width 15 height 15
click at [1328, 168] on input "checkbox" at bounding box center [1328, 168] width 0 height 0
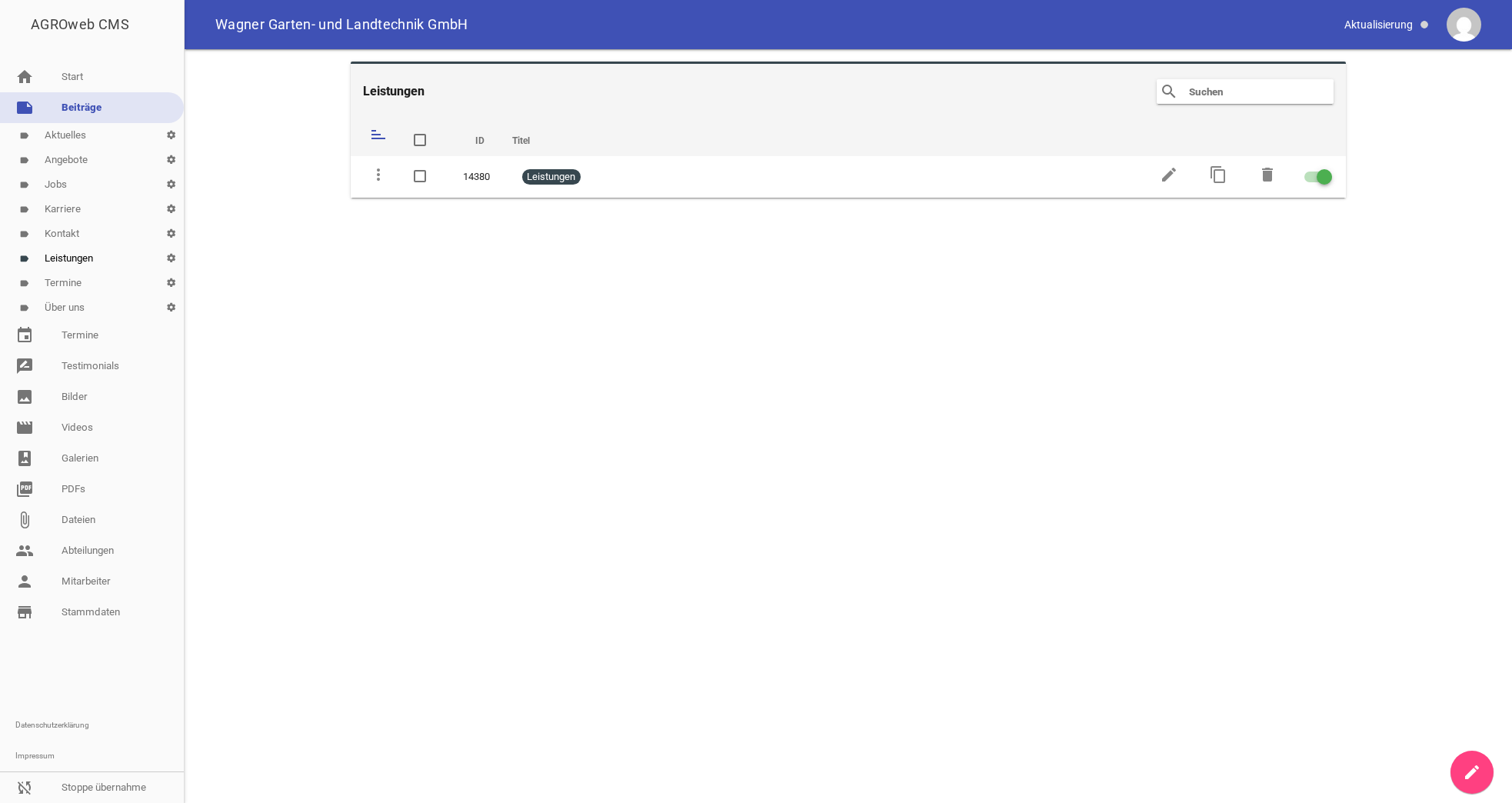
click at [77, 307] on link "label Über uns settings" at bounding box center [92, 308] width 184 height 25
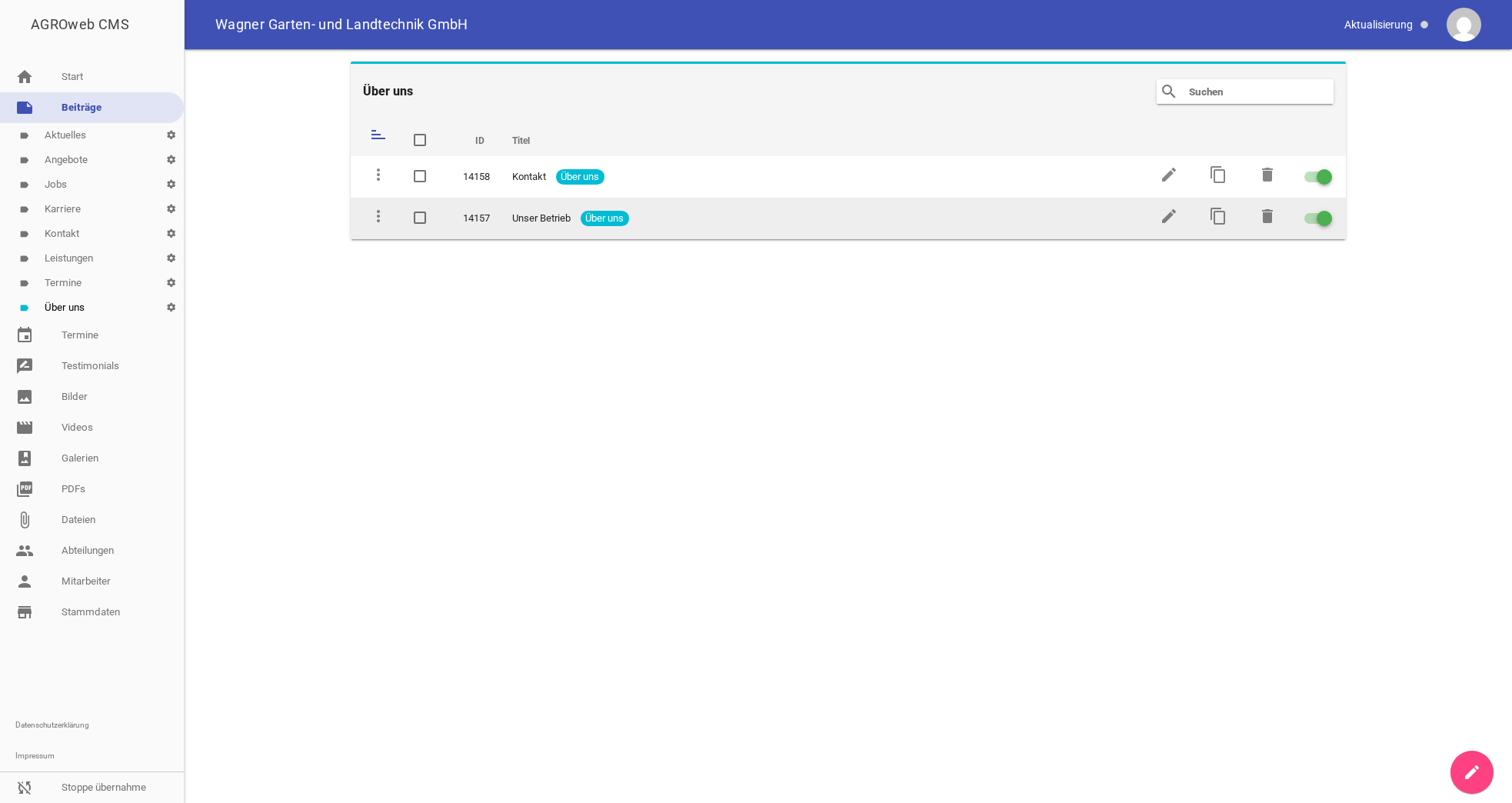
click at [528, 216] on span "Unser Betrieb" at bounding box center [542, 218] width 59 height 15
click at [1171, 219] on icon "edit" at bounding box center [1169, 216] width 19 height 19
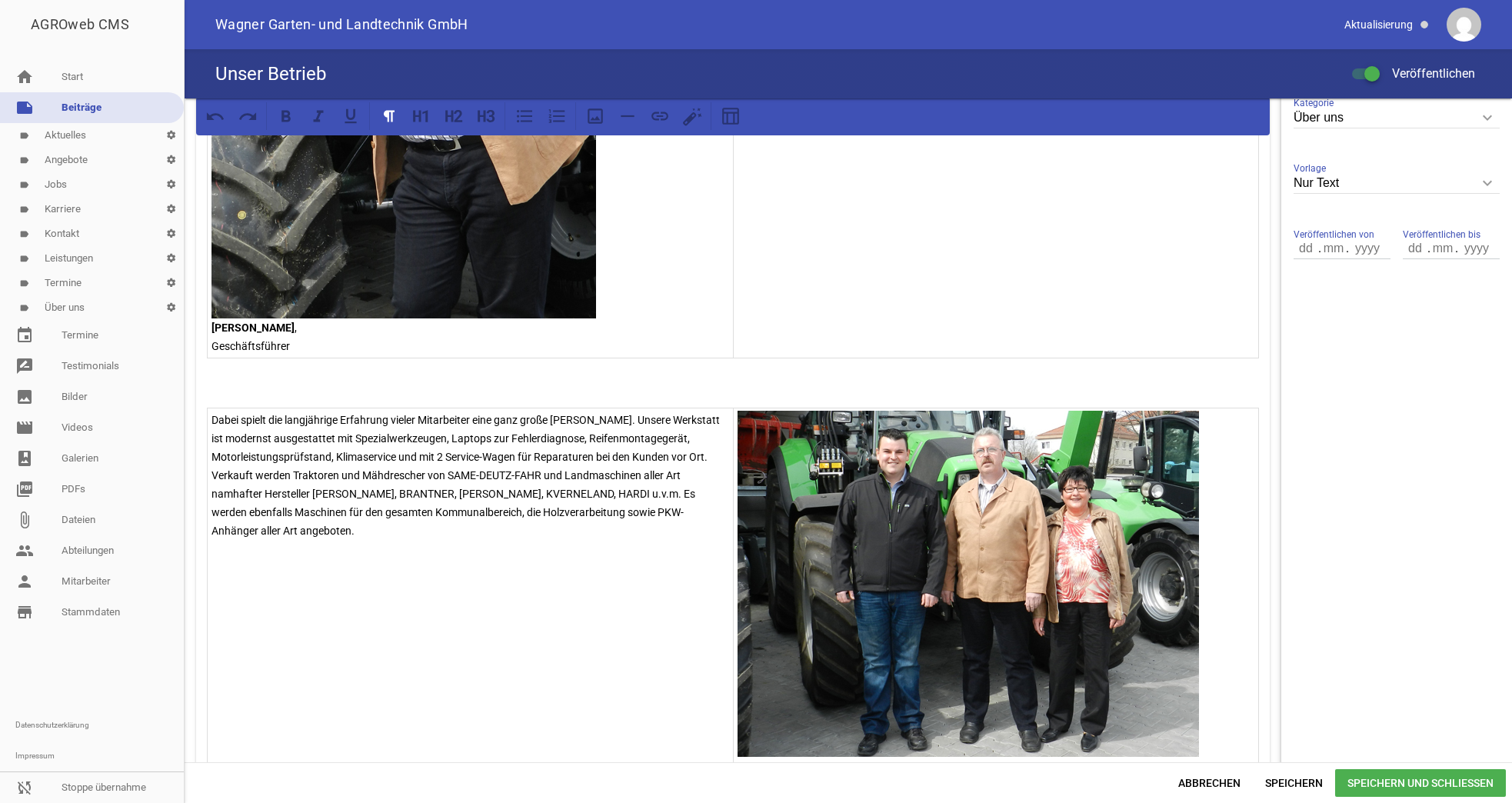
scroll to position [462, 0]
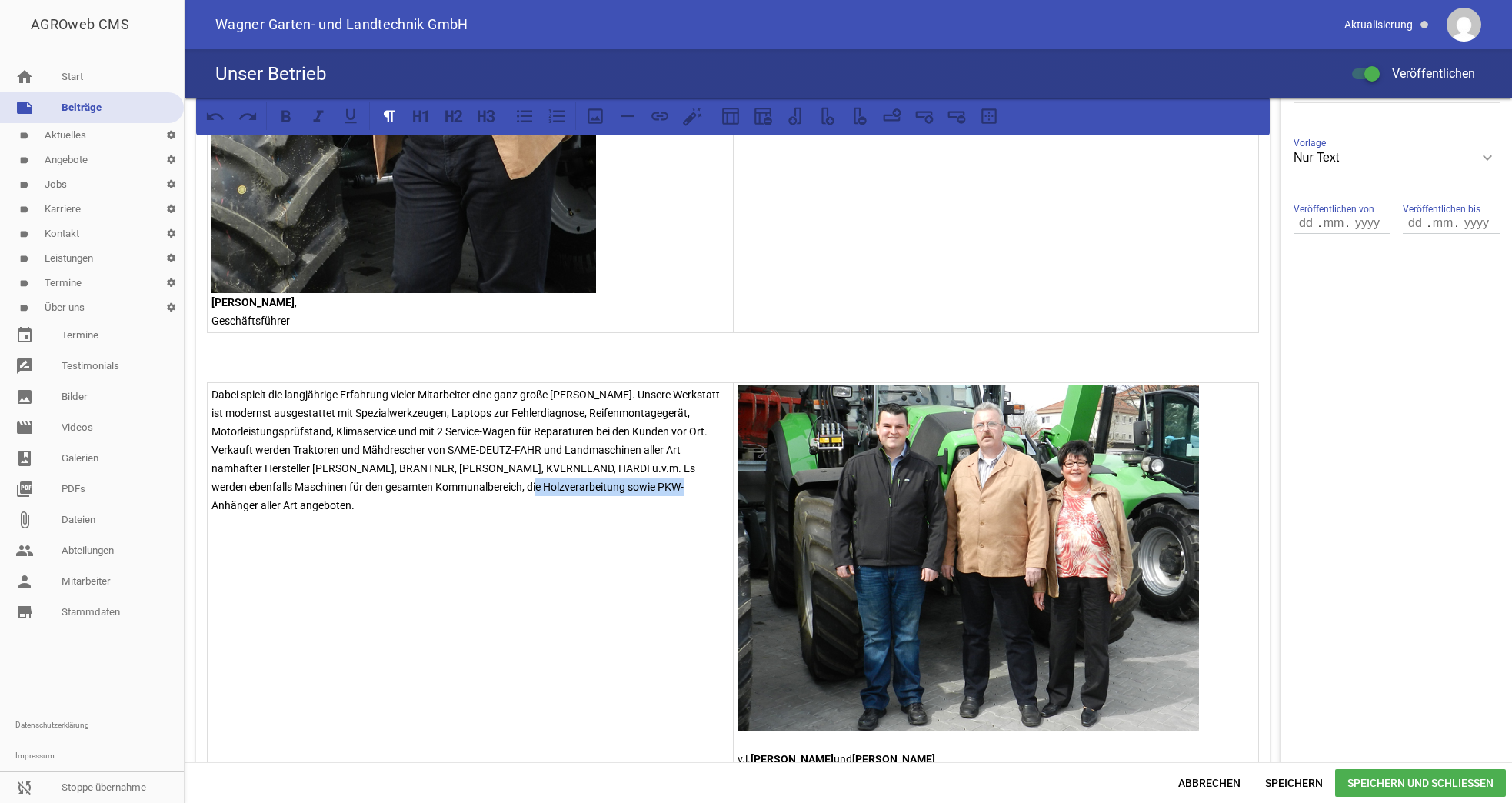
drag, startPoint x: 549, startPoint y: 486, endPoint x: 695, endPoint y: 486, distance: 146.0
click at [695, 486] on p "Dabei spielt die langjährige Erfahrung vieler Mitarbeiter eine ganz große Rolle…" at bounding box center [470, 459] width 518 height 148
click at [1432, 793] on span "Speichern und Schließen" at bounding box center [1420, 783] width 171 height 28
